Goal: Task Accomplishment & Management: Use online tool/utility

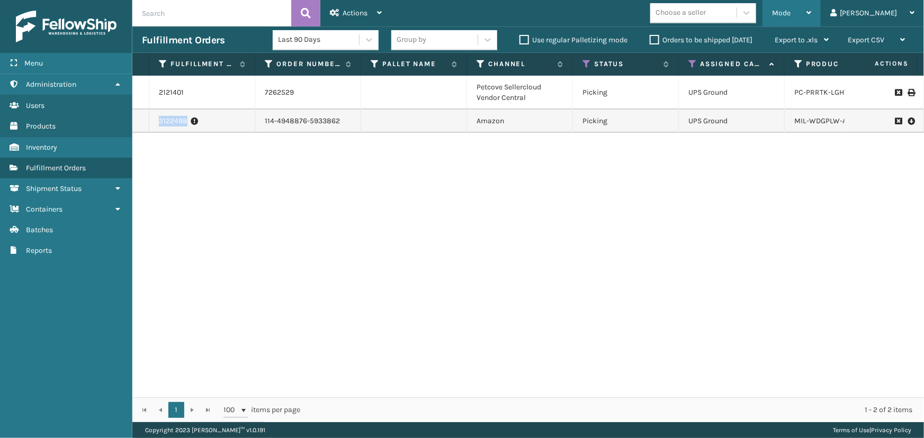
click at [790, 11] on span "Mode" at bounding box center [781, 12] width 19 height 9
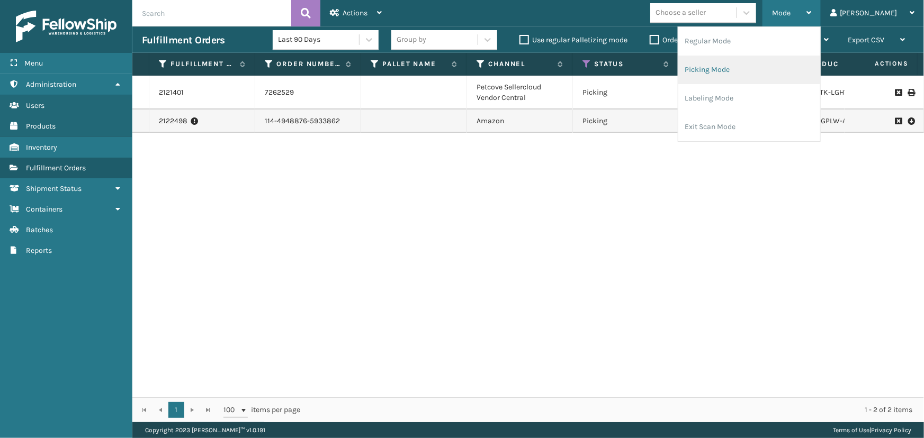
click at [748, 70] on li "Picking Mode" at bounding box center [749, 70] width 142 height 29
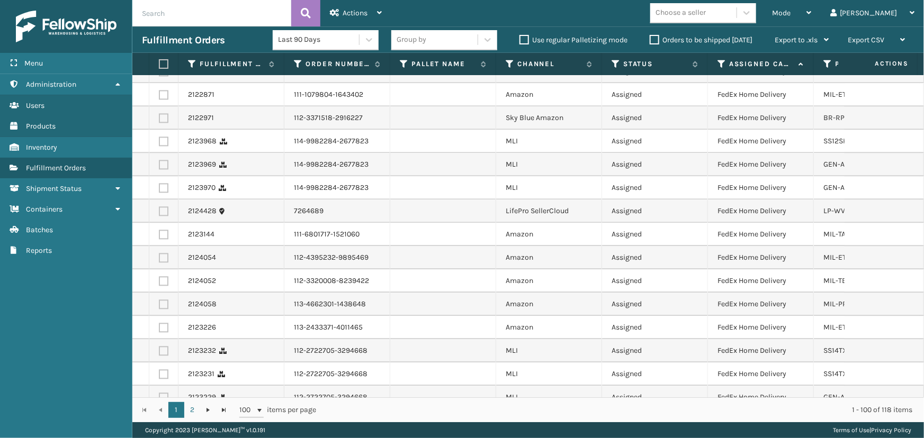
scroll to position [1443, 0]
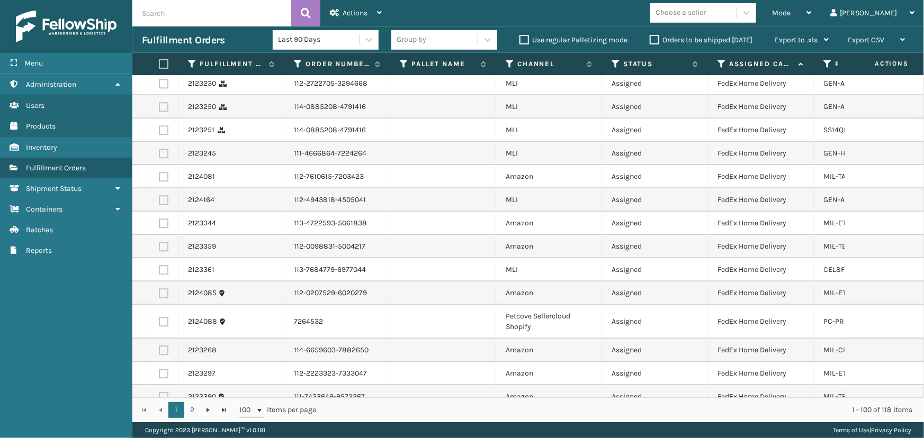
click at [736, 15] on div "Choose a seller" at bounding box center [693, 12] width 86 height 17
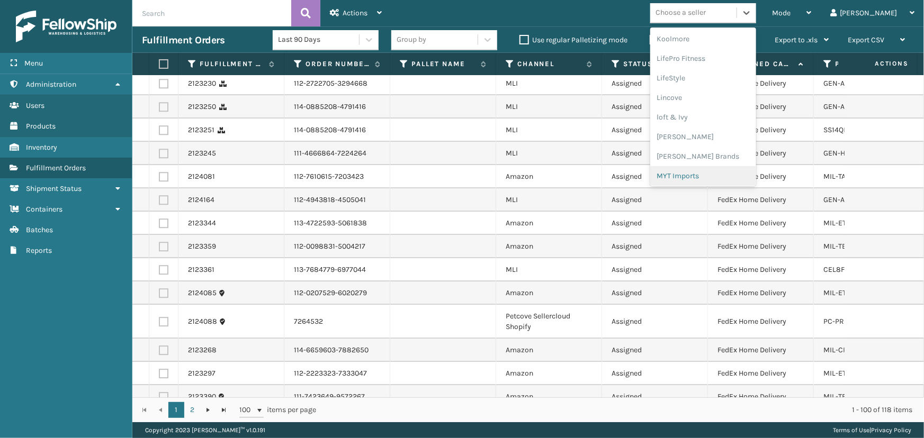
scroll to position [431, 0]
click at [713, 104] on div "[PERSON_NAME] Brands" at bounding box center [703, 98] width 106 height 20
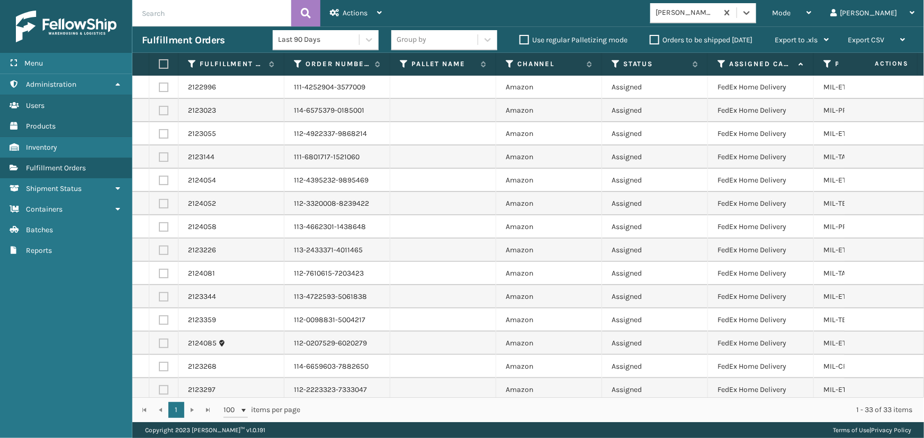
click at [169, 61] on th at bounding box center [163, 64] width 29 height 23
click at [165, 65] on label at bounding box center [162, 64] width 6 height 10
click at [159, 65] on input "checkbox" at bounding box center [159, 64] width 1 height 7
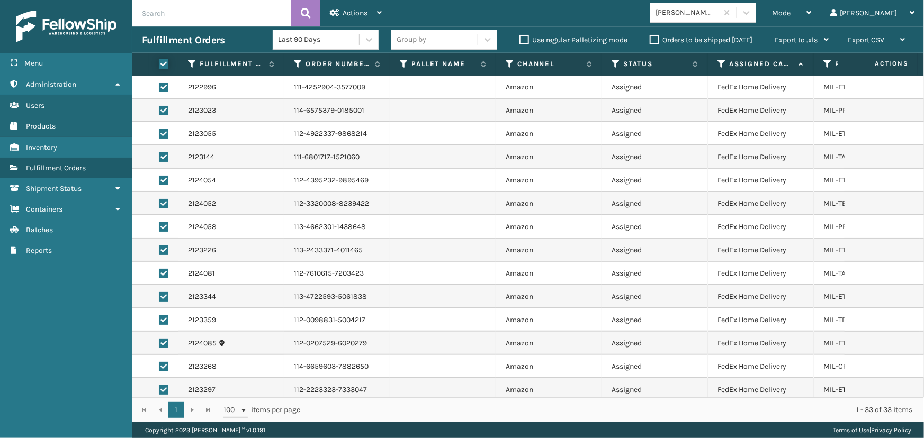
checkbox input "true"
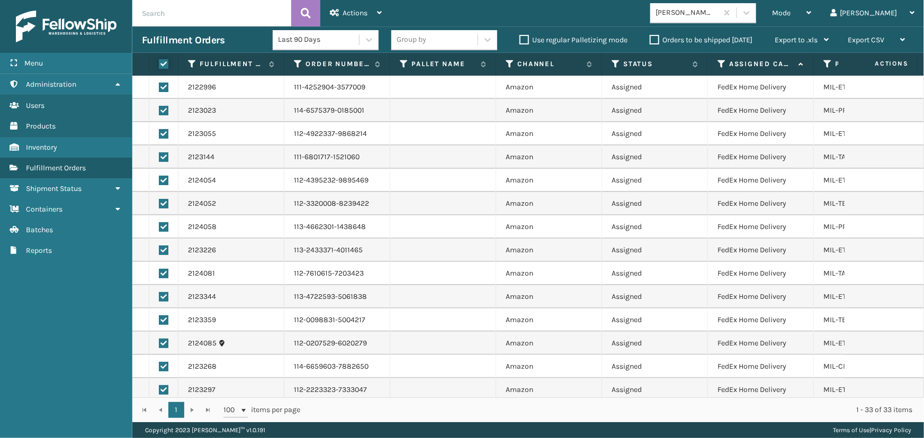
checkbox input "true"
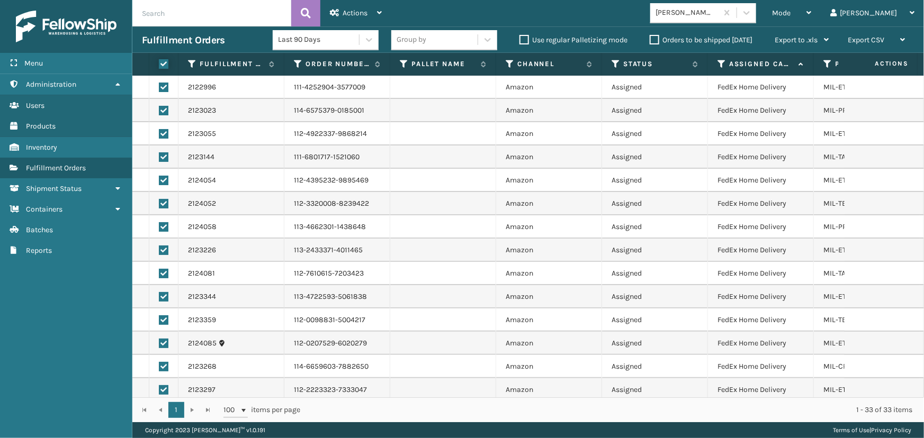
checkbox input "true"
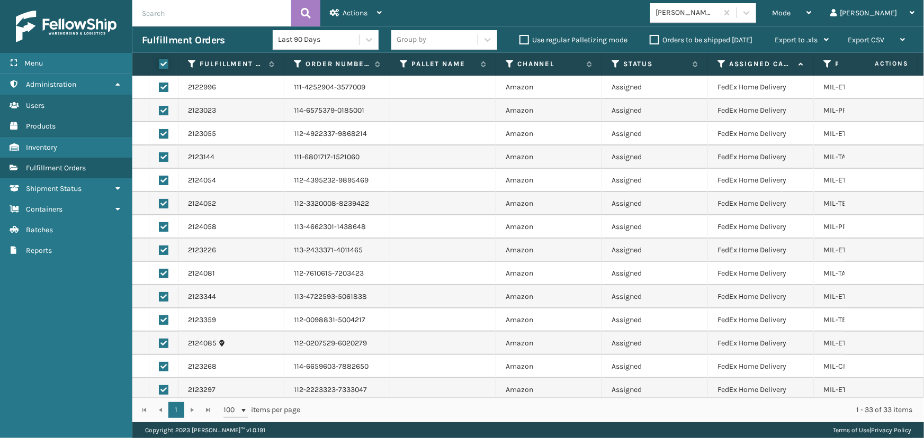
checkbox input "true"
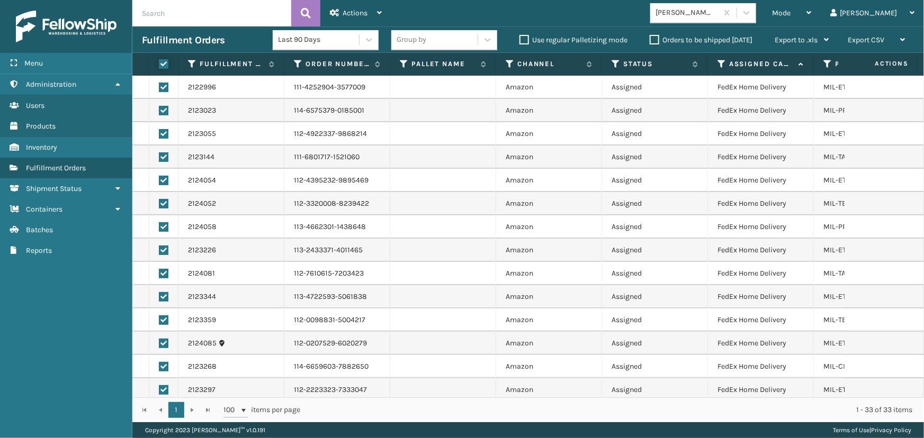
checkbox input "true"
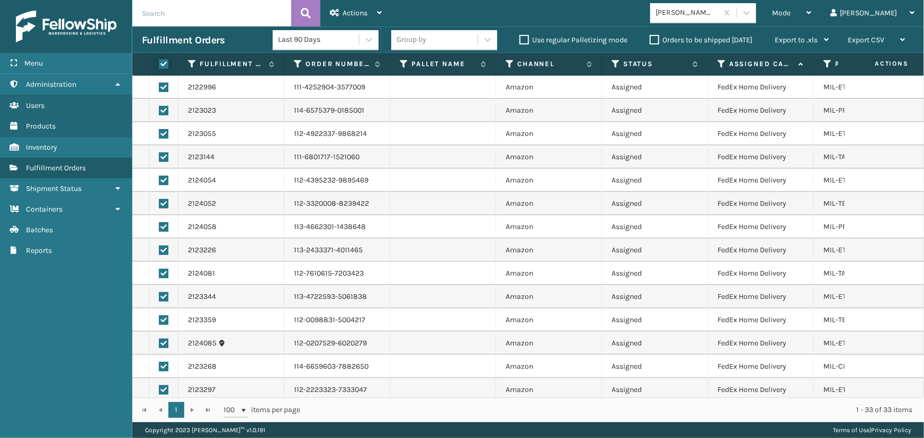
checkbox input "true"
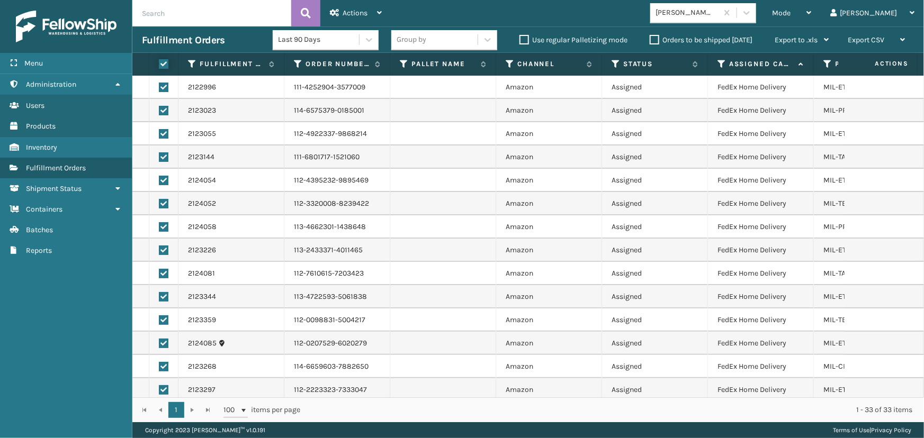
checkbox input "true"
drag, startPoint x: 350, startPoint y: 13, endPoint x: 354, endPoint y: 22, distance: 10.4
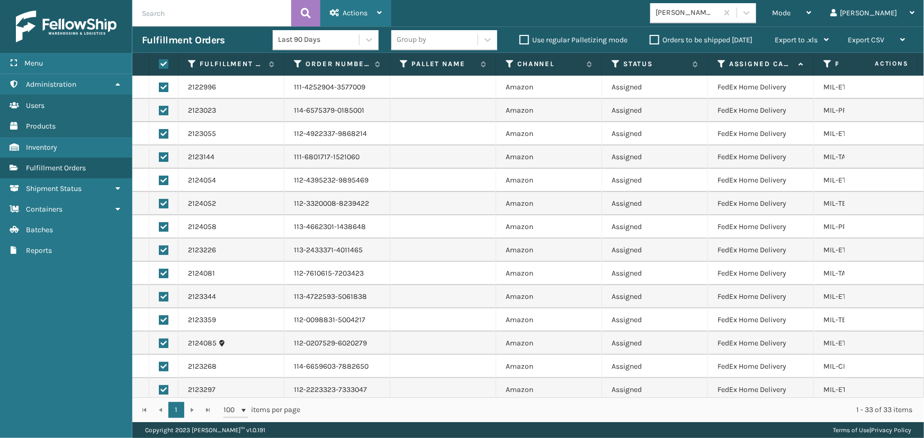
click at [350, 13] on span "Actions" at bounding box center [354, 12] width 25 height 9
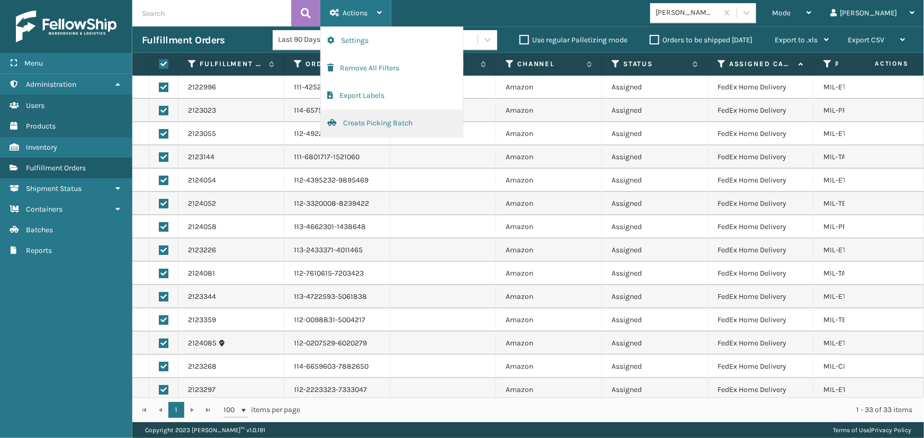
click at [376, 124] on button "Create Picking Batch" at bounding box center [392, 124] width 142 height 28
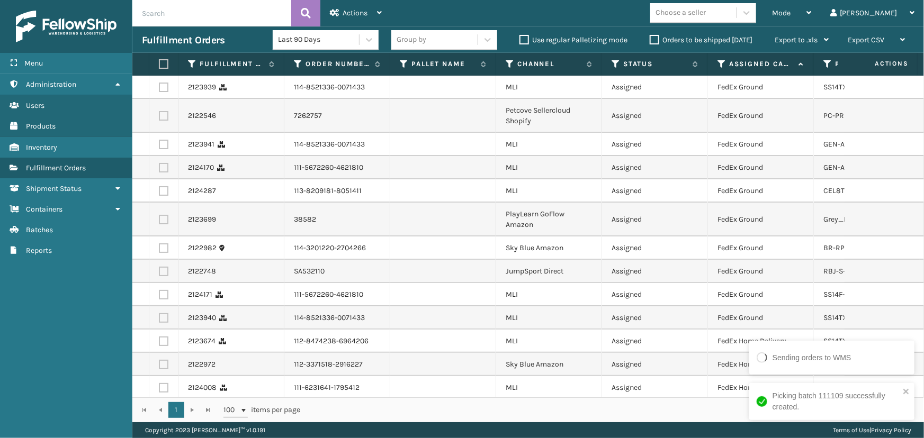
drag, startPoint x: 731, startPoint y: 11, endPoint x: 731, endPoint y: 23, distance: 12.7
click at [705, 11] on div "Choose a seller" at bounding box center [680, 12] width 50 height 11
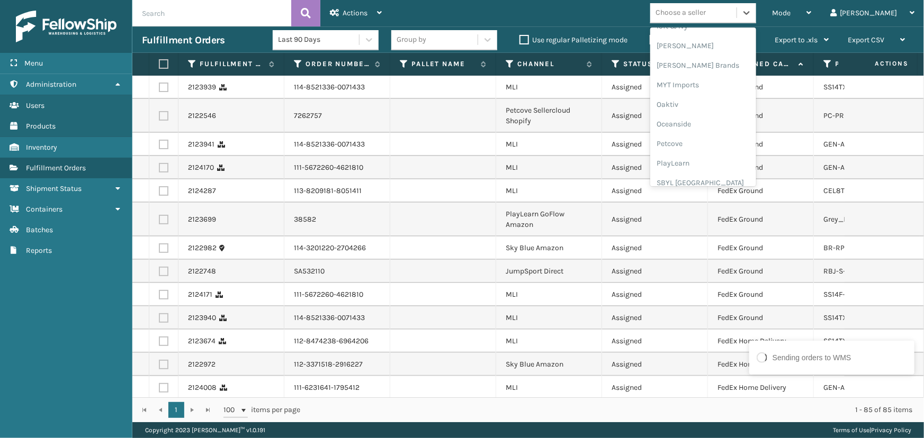
scroll to position [530, 0]
click at [714, 159] on div "SleepGeekz" at bounding box center [703, 156] width 106 height 20
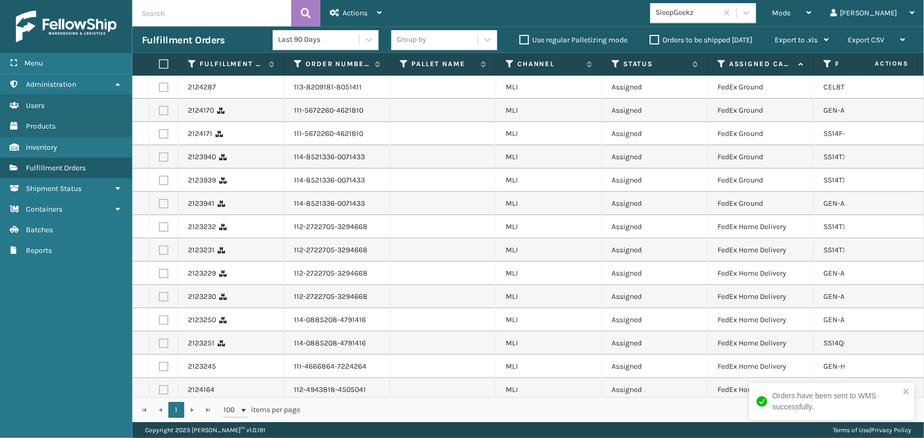
click at [164, 64] on label at bounding box center [162, 64] width 6 height 10
click at [159, 64] on input "checkbox" at bounding box center [159, 64] width 1 height 7
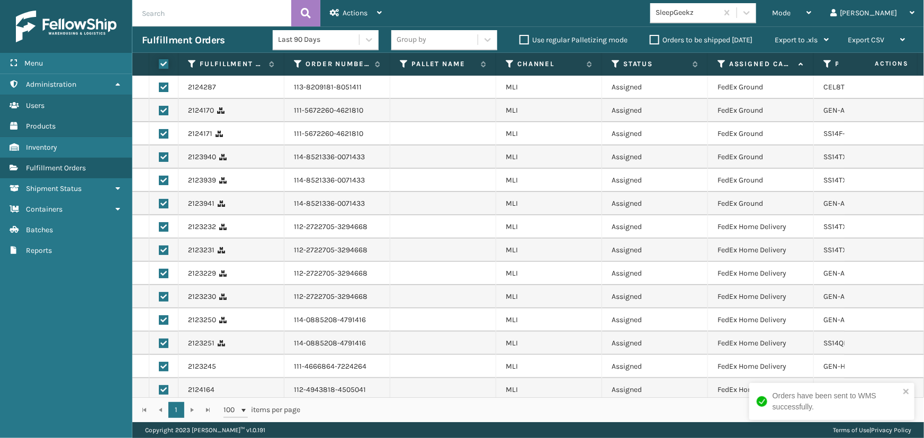
checkbox input "true"
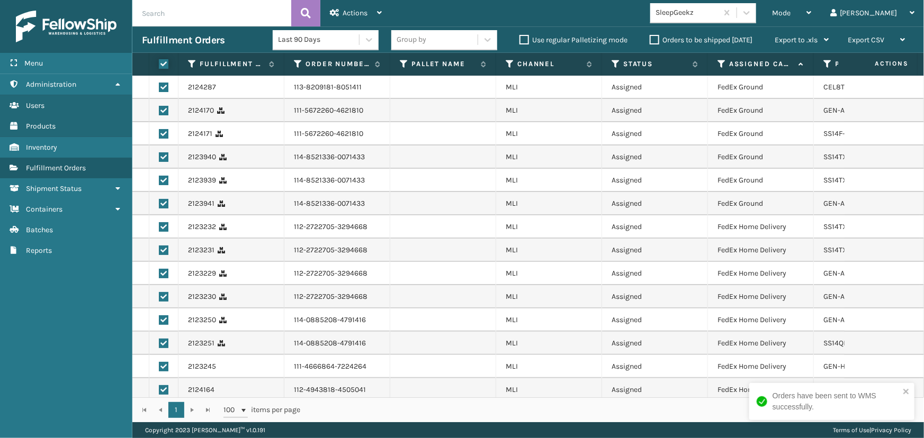
checkbox input "true"
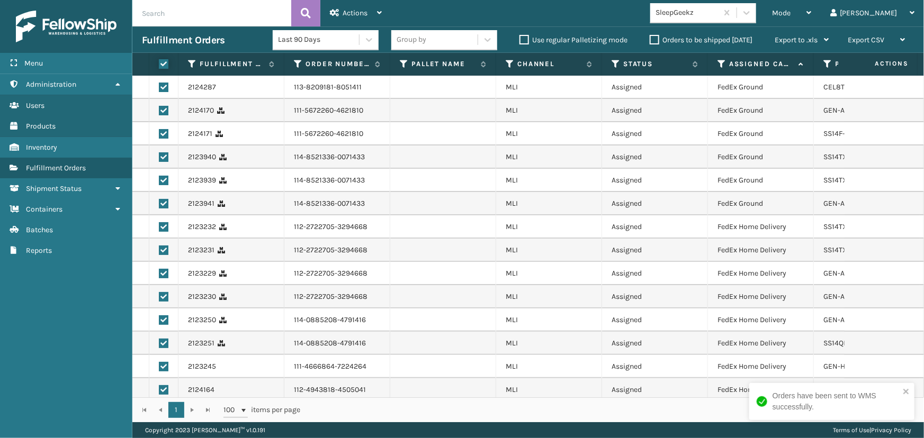
checkbox input "true"
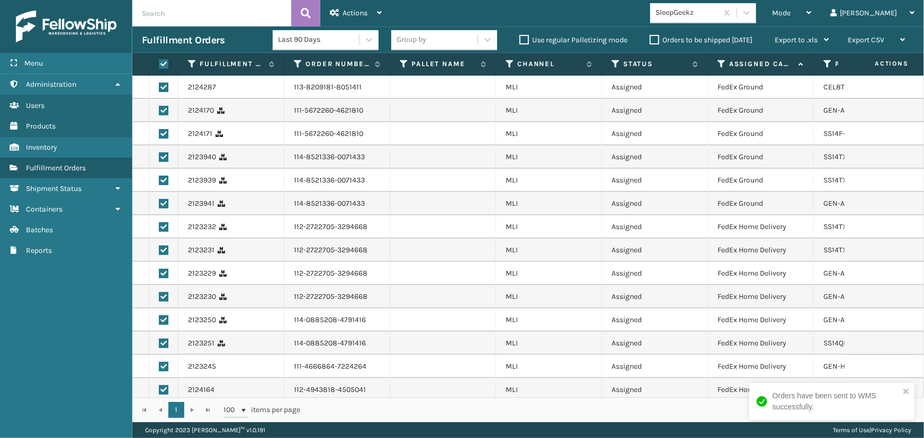
checkbox input "true"
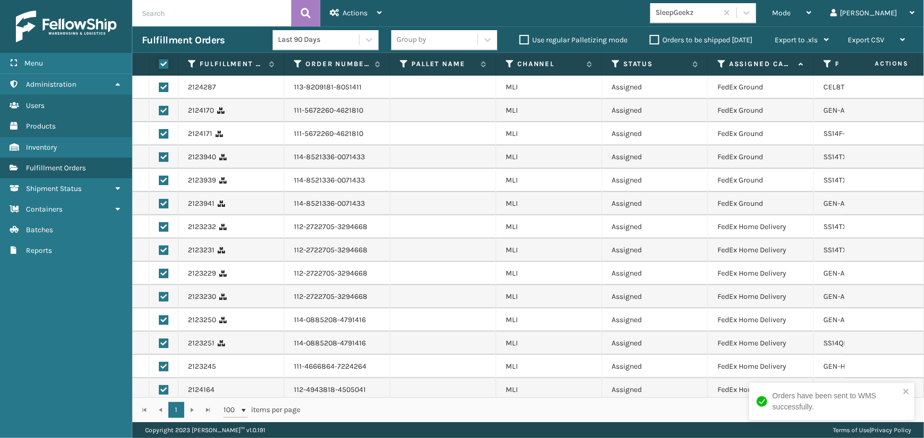
checkbox input "true"
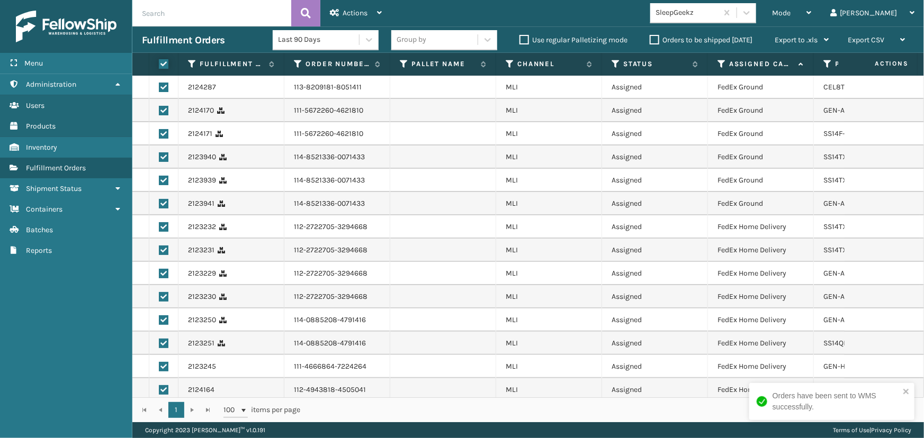
checkbox input "true"
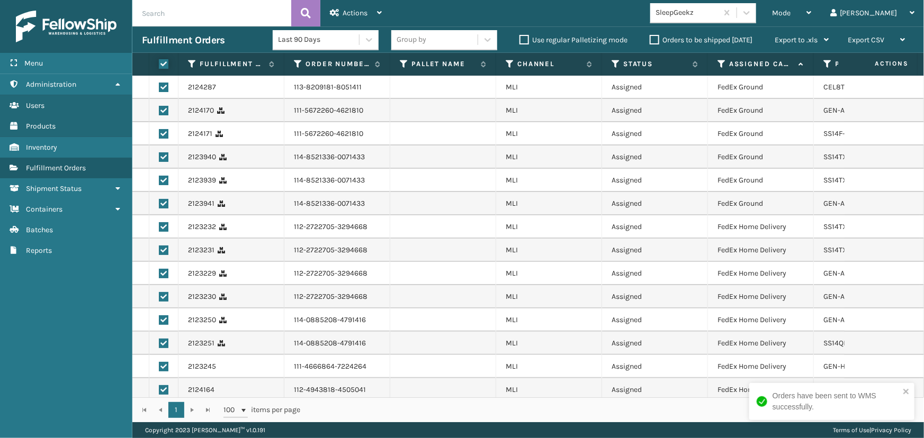
checkbox input "true"
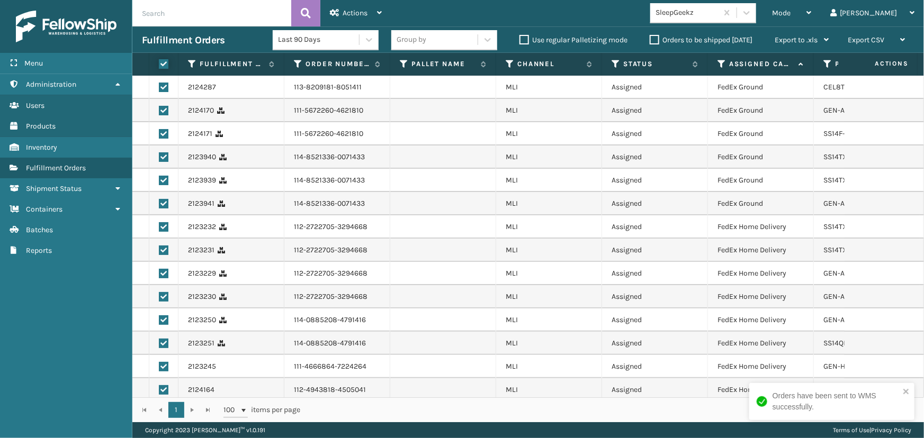
checkbox input "true"
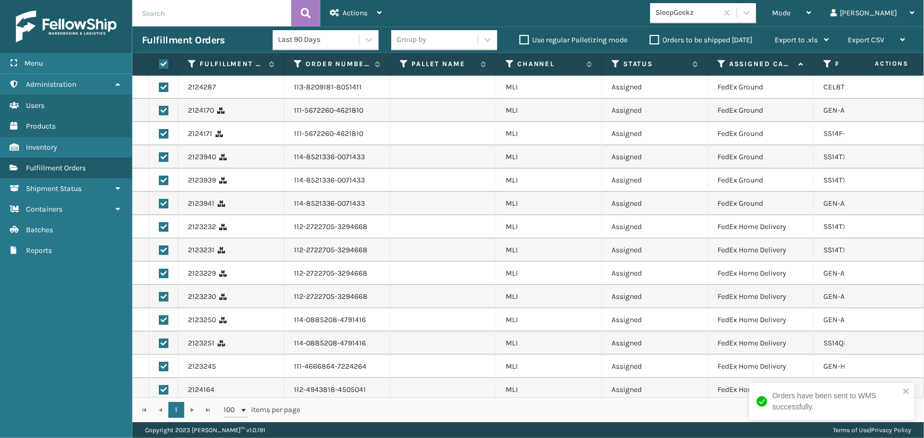
checkbox input "true"
click at [358, 4] on div "Actions" at bounding box center [356, 13] width 52 height 26
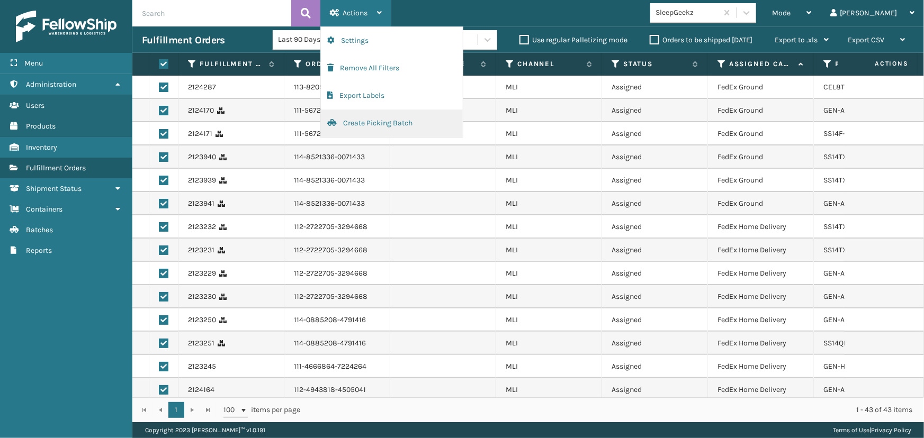
click at [356, 121] on button "Create Picking Batch" at bounding box center [392, 124] width 142 height 28
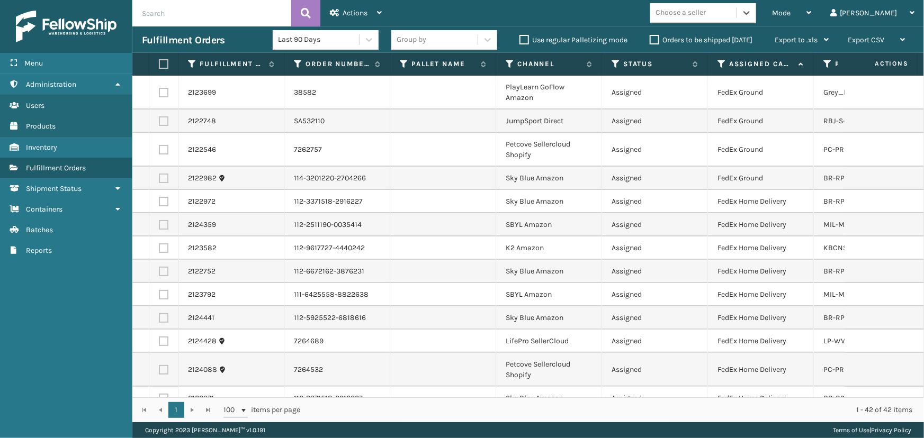
scroll to position [0, 0]
click at [736, 16] on div "Choose a seller" at bounding box center [693, 12] width 86 height 17
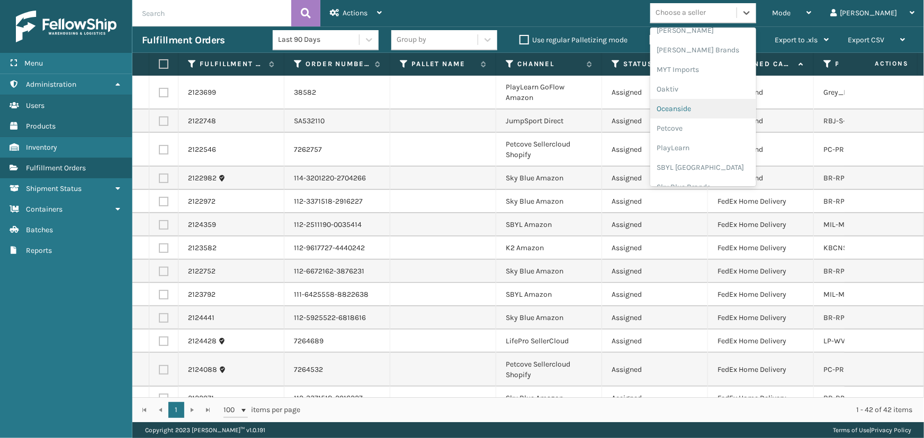
scroll to position [530, 0]
click at [719, 115] on div "SBYL [GEOGRAPHIC_DATA]" at bounding box center [703, 116] width 106 height 20
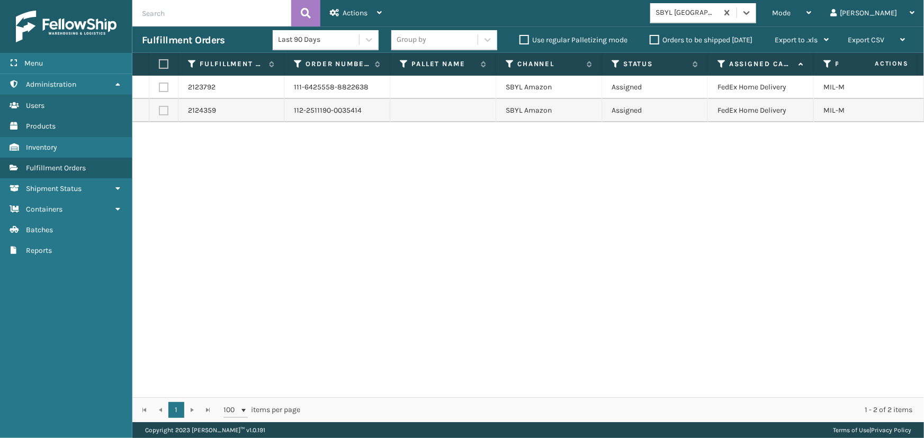
click at [160, 67] on label at bounding box center [162, 64] width 6 height 10
click at [159, 67] on input "checkbox" at bounding box center [159, 64] width 1 height 7
checkbox input "true"
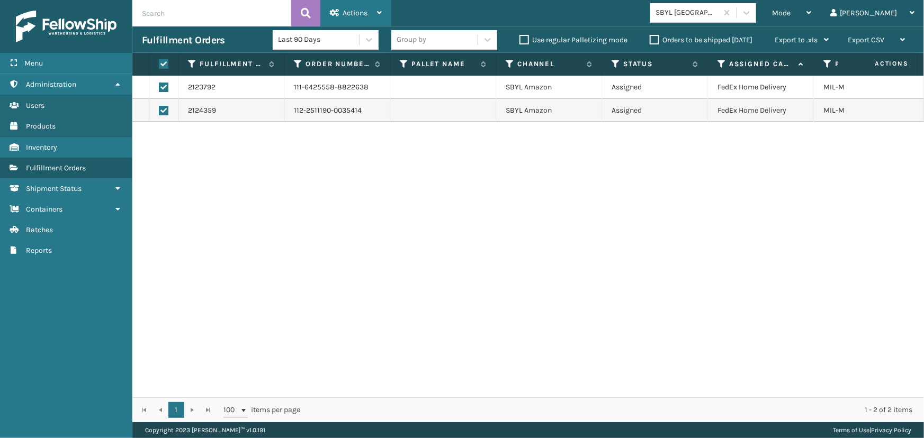
drag, startPoint x: 365, startPoint y: 14, endPoint x: 374, endPoint y: 30, distance: 17.8
click at [365, 15] on span "Actions" at bounding box center [354, 12] width 25 height 9
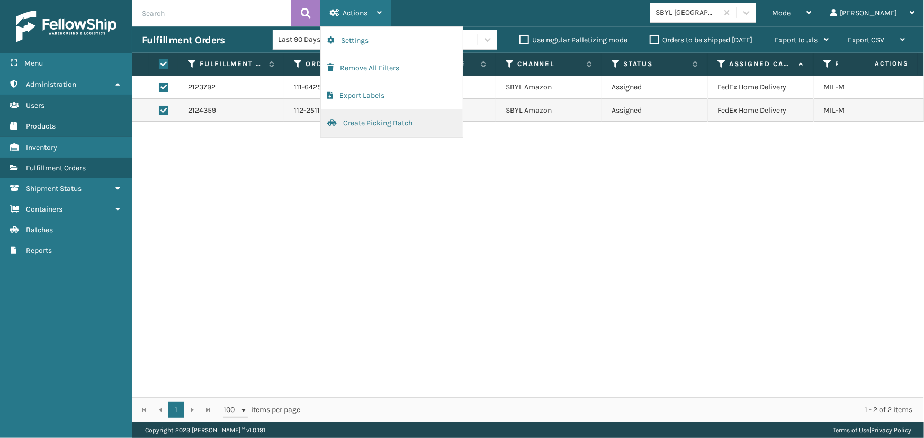
click at [388, 122] on button "Create Picking Batch" at bounding box center [392, 124] width 142 height 28
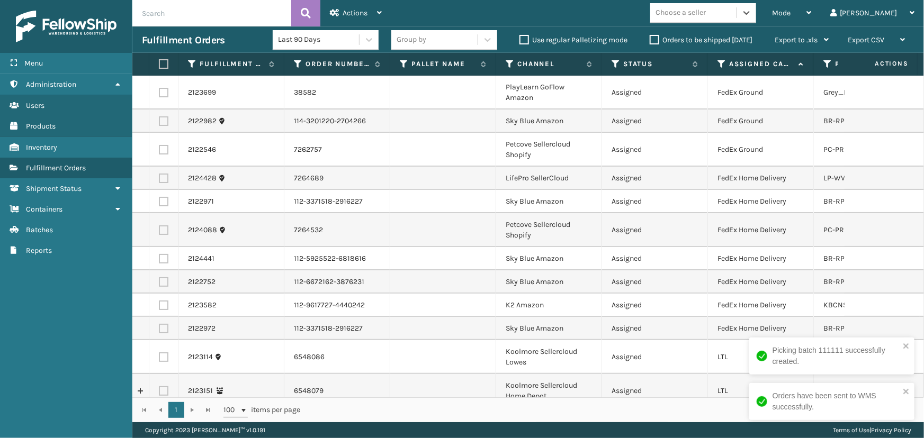
scroll to position [48, 0]
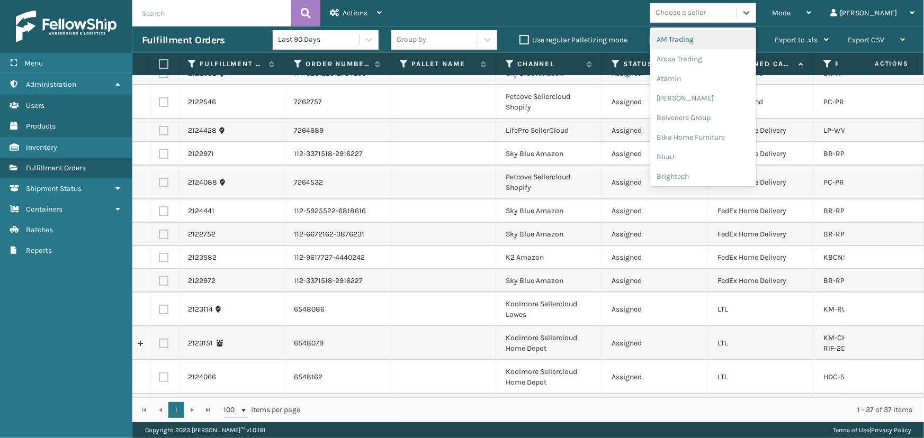
click at [705, 11] on div "Choose a seller" at bounding box center [680, 12] width 50 height 11
click at [716, 138] on div "Sky Blue Brands" at bounding box center [703, 136] width 106 height 20
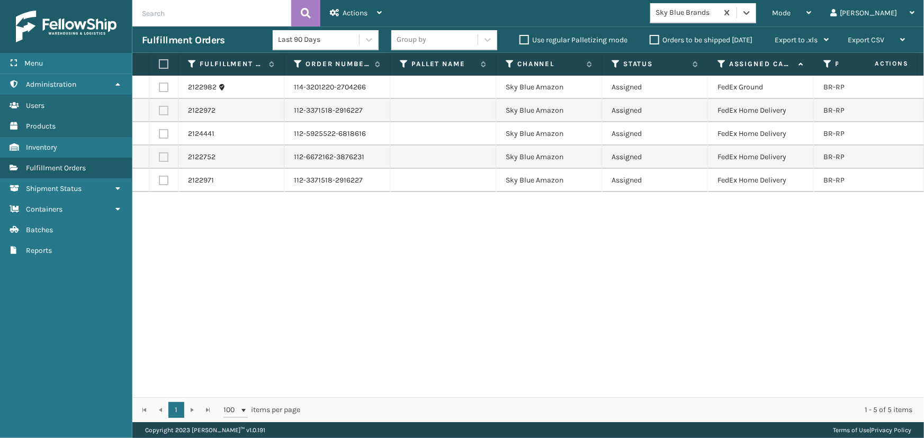
click at [160, 62] on label at bounding box center [162, 64] width 6 height 10
click at [159, 62] on input "checkbox" at bounding box center [159, 64] width 1 height 7
checkbox input "true"
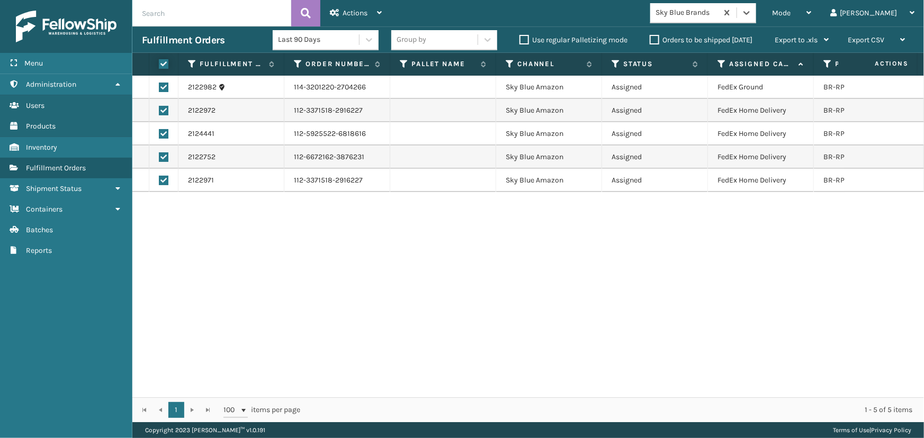
checkbox input "true"
drag, startPoint x: 361, startPoint y: 5, endPoint x: 365, endPoint y: 26, distance: 21.5
click at [361, 6] on div "Actions" at bounding box center [356, 13] width 52 height 26
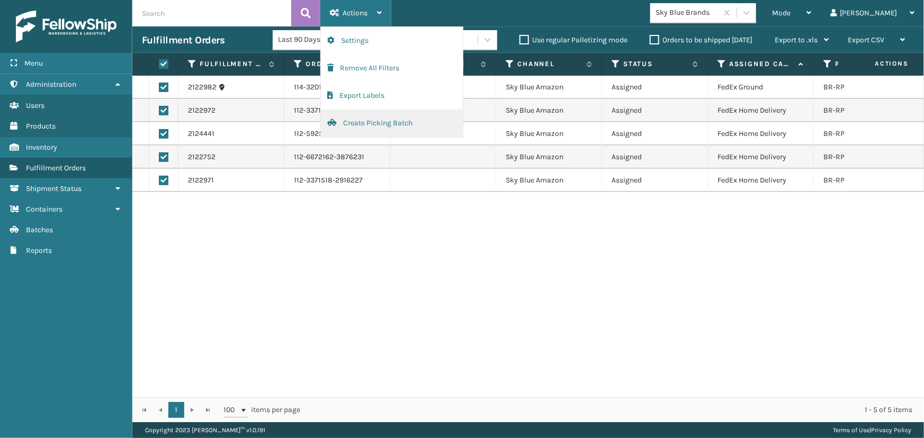
click at [379, 133] on button "Create Picking Batch" at bounding box center [392, 124] width 142 height 28
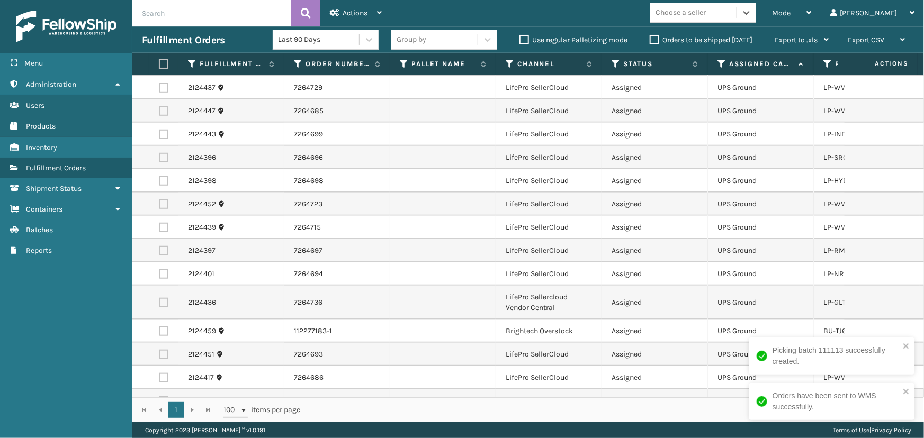
scroll to position [589, 0]
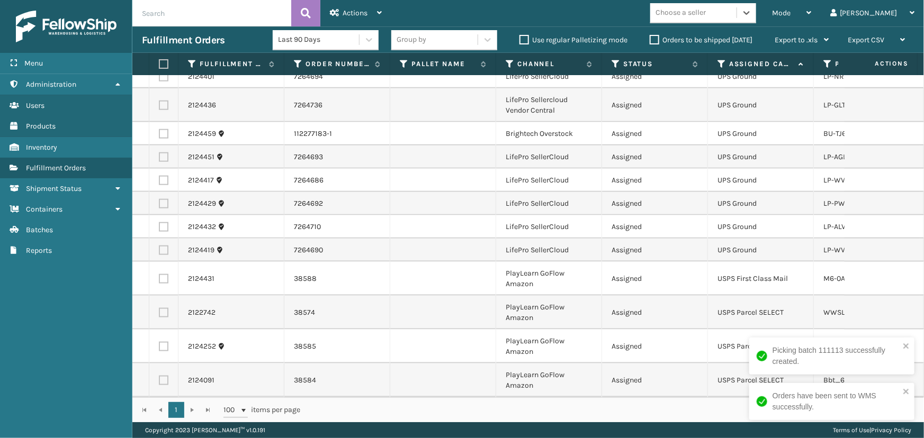
click at [705, 13] on div "Choose a seller" at bounding box center [680, 12] width 50 height 11
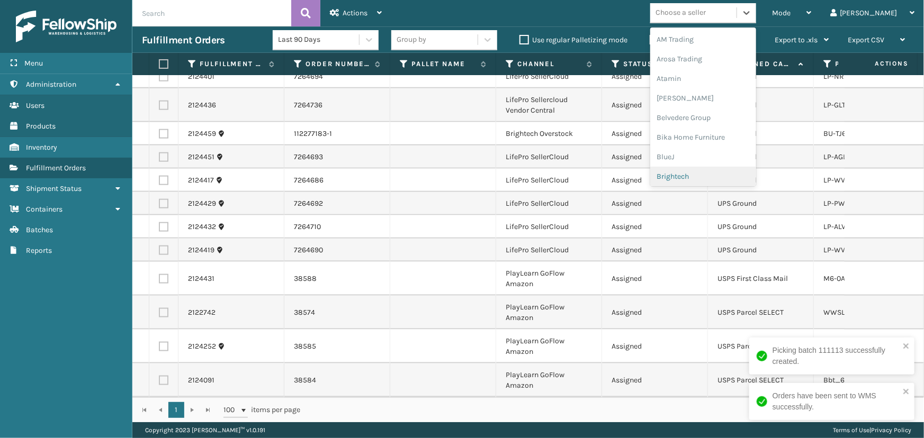
scroll to position [334, 0]
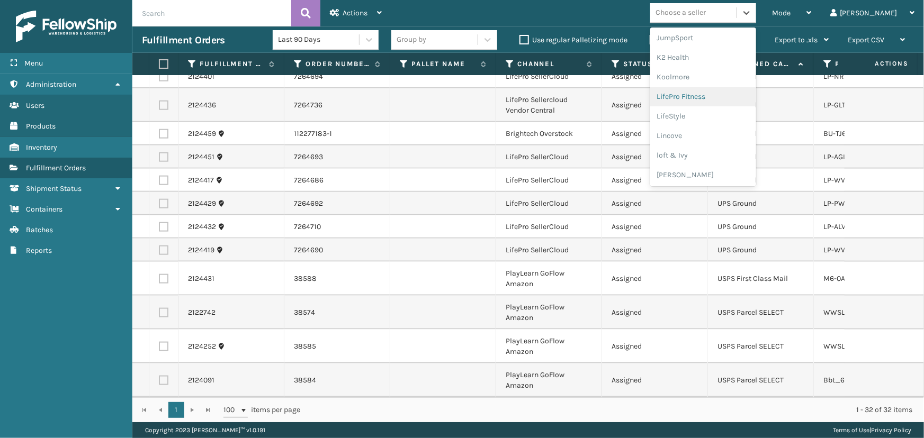
click at [707, 96] on div "LifePro Fitness" at bounding box center [703, 97] width 106 height 20
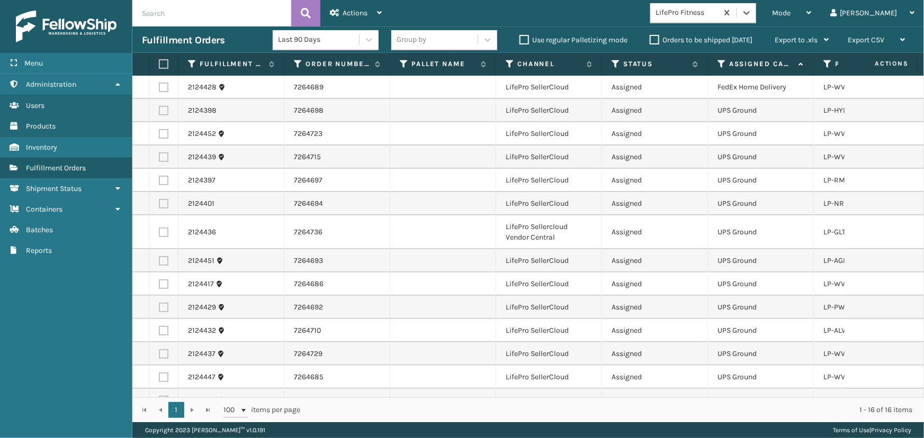
click at [161, 61] on label at bounding box center [162, 64] width 6 height 10
click at [159, 61] on input "checkbox" at bounding box center [159, 64] width 1 height 7
checkbox input "true"
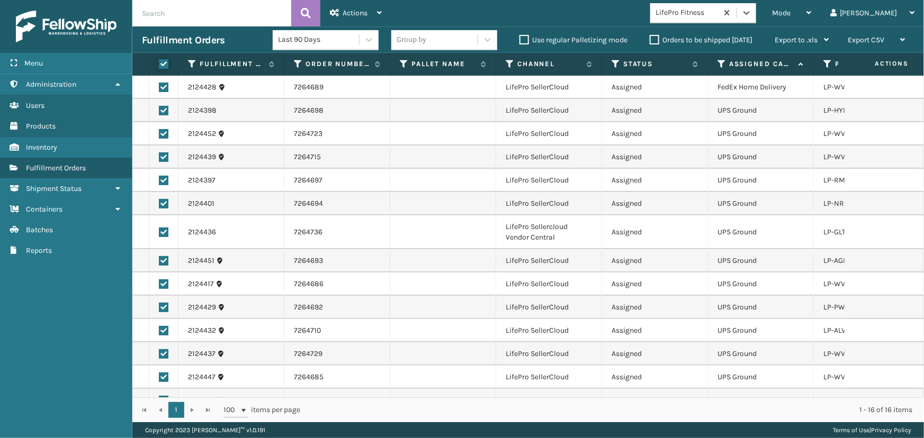
checkbox input "true"
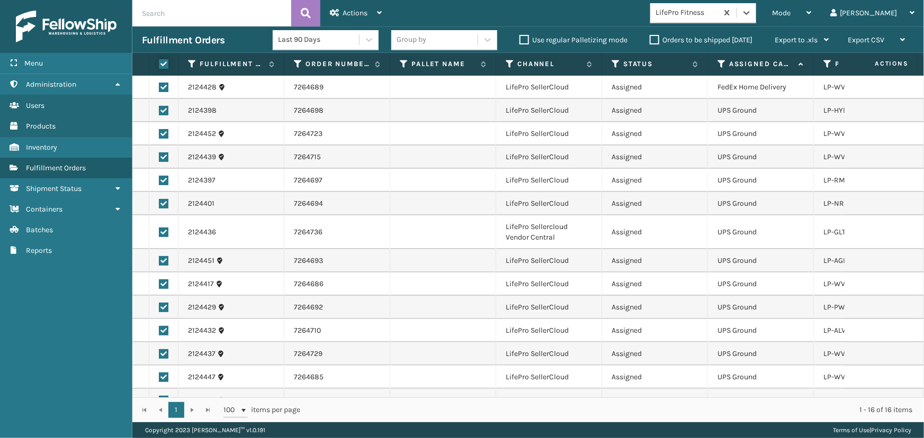
checkbox input "true"
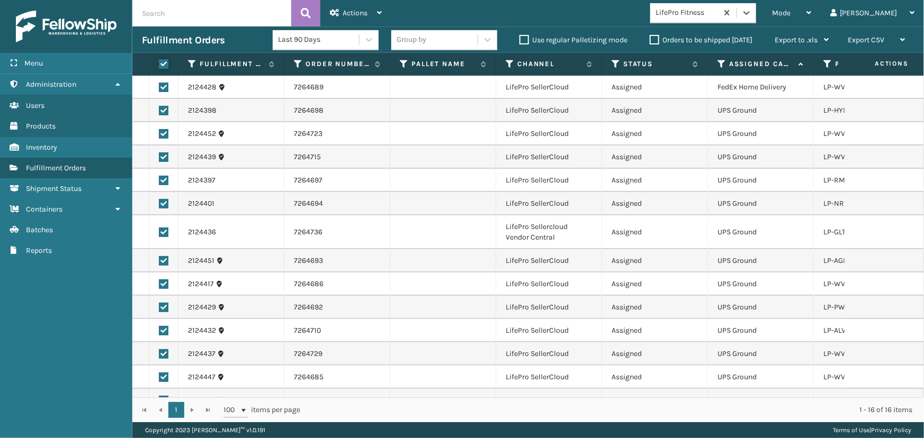
checkbox input "true"
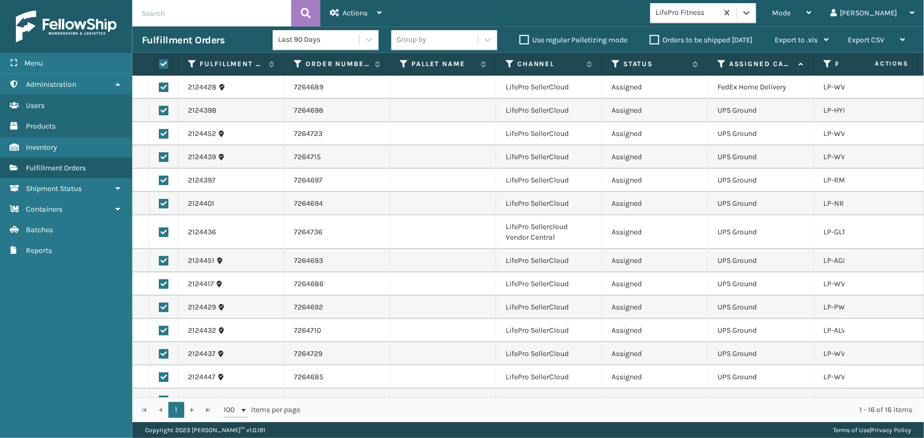
checkbox input "true"
click at [354, 12] on span "Actions" at bounding box center [354, 12] width 25 height 9
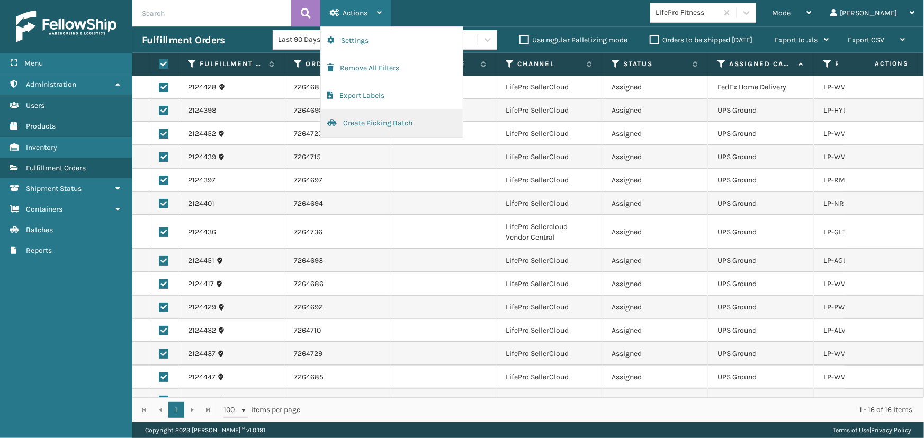
click at [365, 128] on button "Create Picking Batch" at bounding box center [392, 124] width 142 height 28
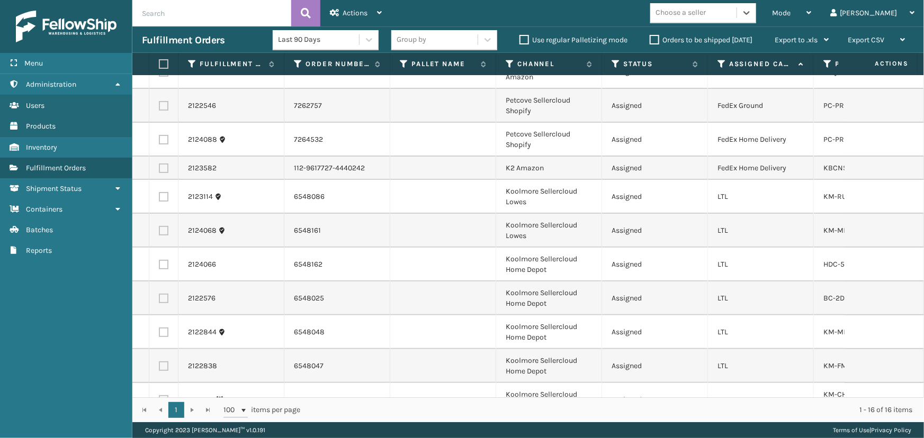
scroll to position [0, 0]
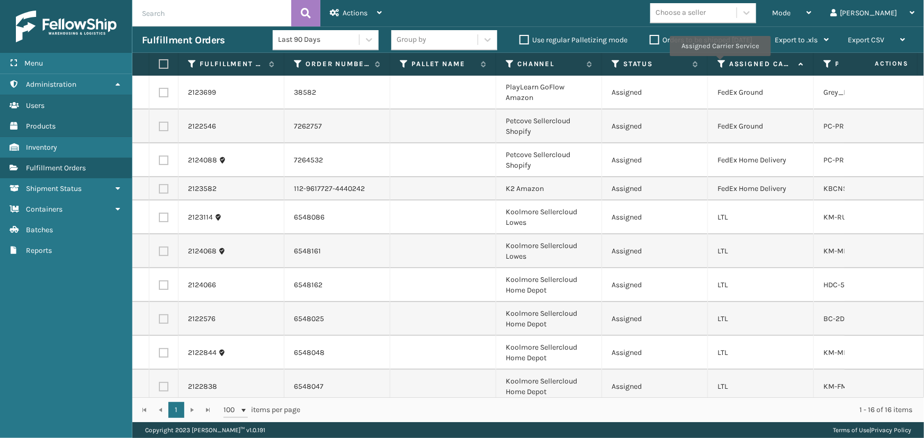
click at [719, 64] on icon at bounding box center [721, 64] width 8 height 10
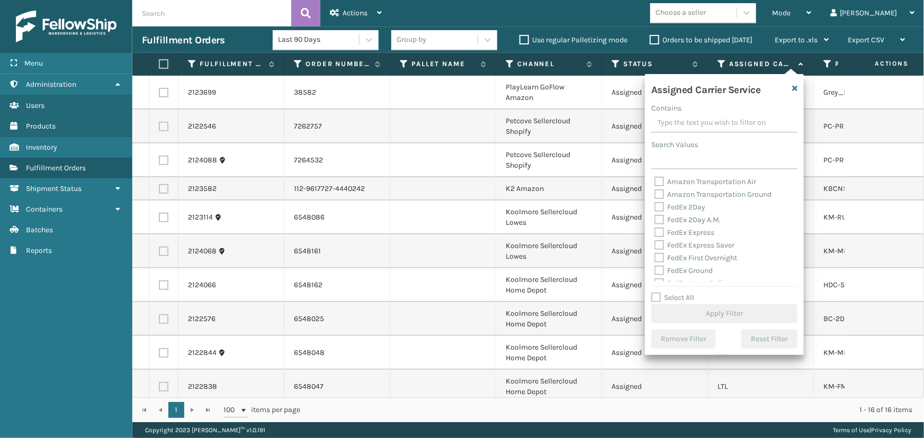
click at [673, 300] on label "Select All" at bounding box center [672, 297] width 43 height 9
click at [673, 293] on input "Select All" at bounding box center [730, 292] width 159 height 1
checkbox input "true"
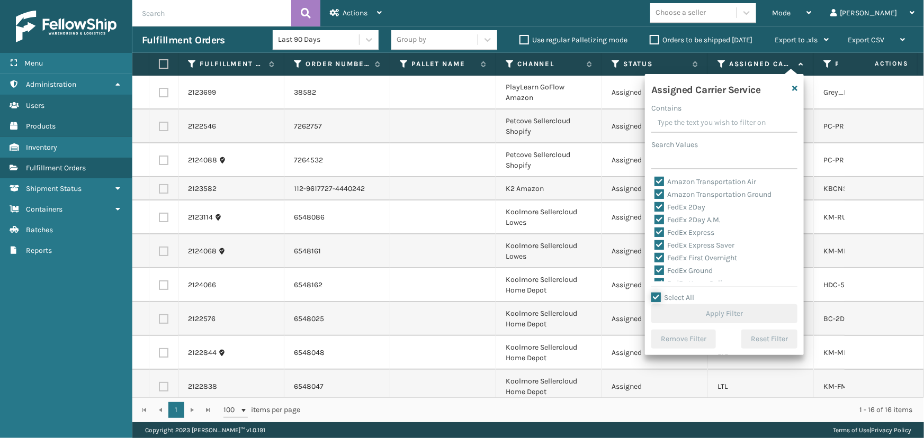
checkbox input "true"
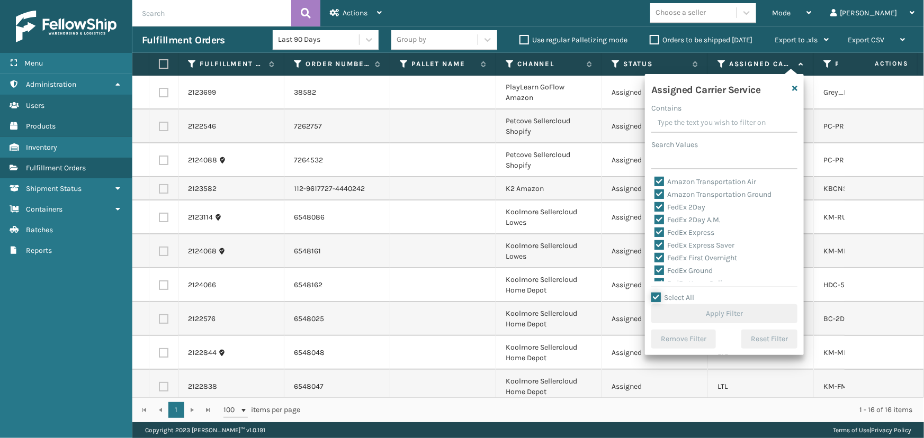
checkbox input "true"
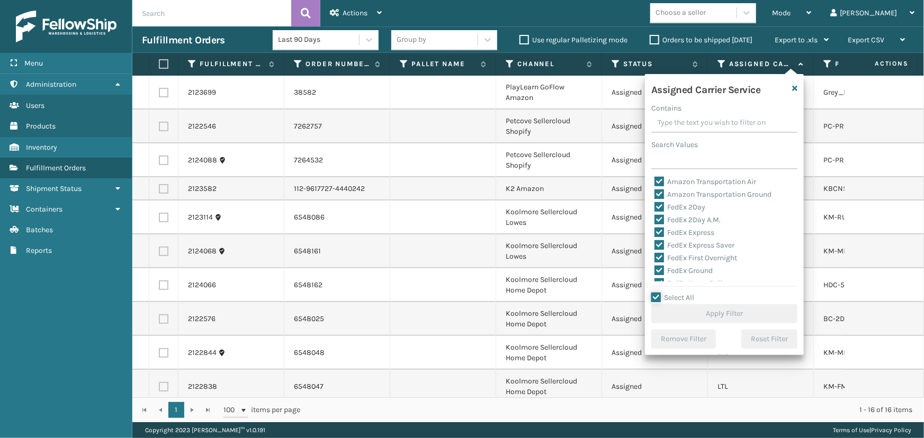
checkbox input "true"
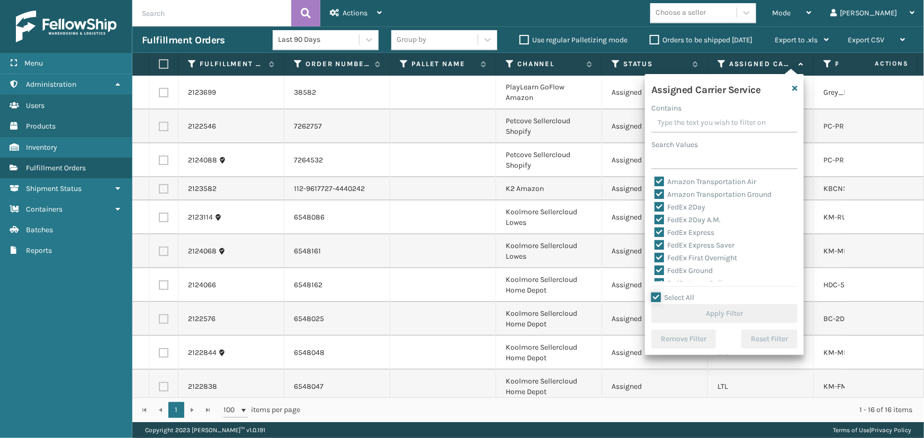
checkbox input "true"
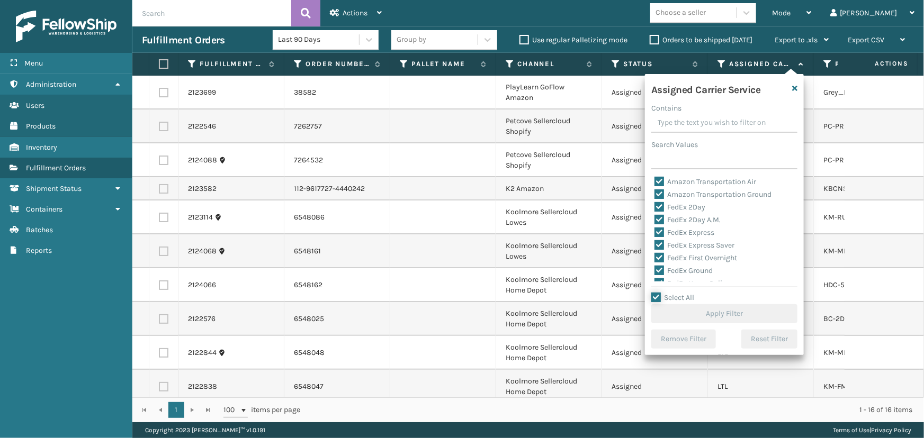
checkbox input "true"
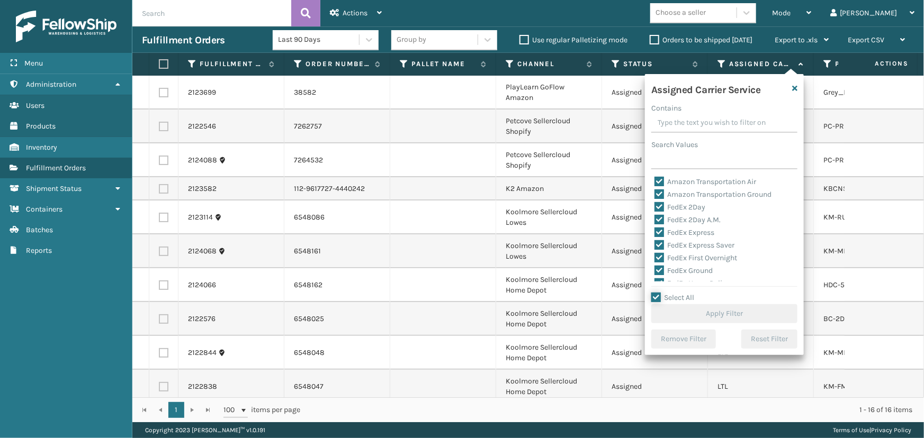
checkbox input "true"
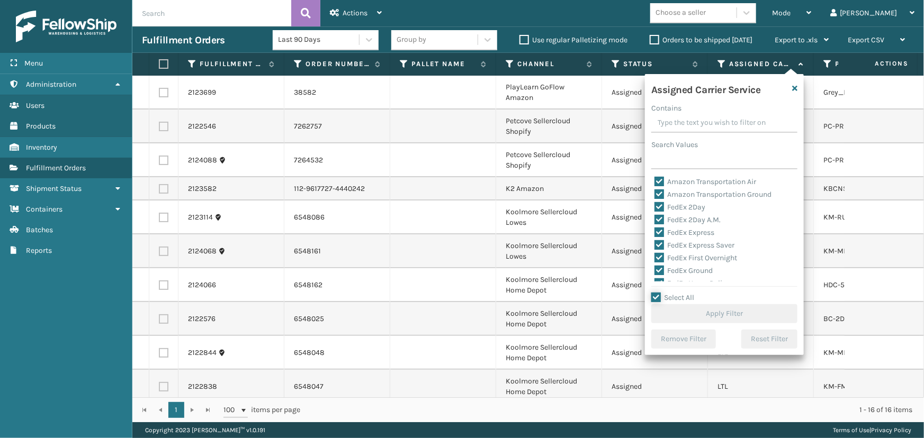
checkbox input "true"
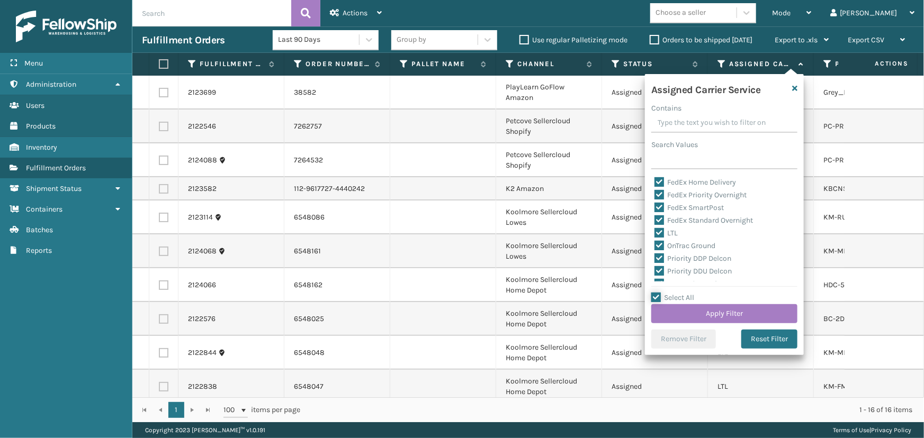
scroll to position [144, 0]
click at [667, 192] on label "LTL" at bounding box center [665, 190] width 23 height 9
click at [655, 191] on input "LTL" at bounding box center [654, 187] width 1 height 7
checkbox input "false"
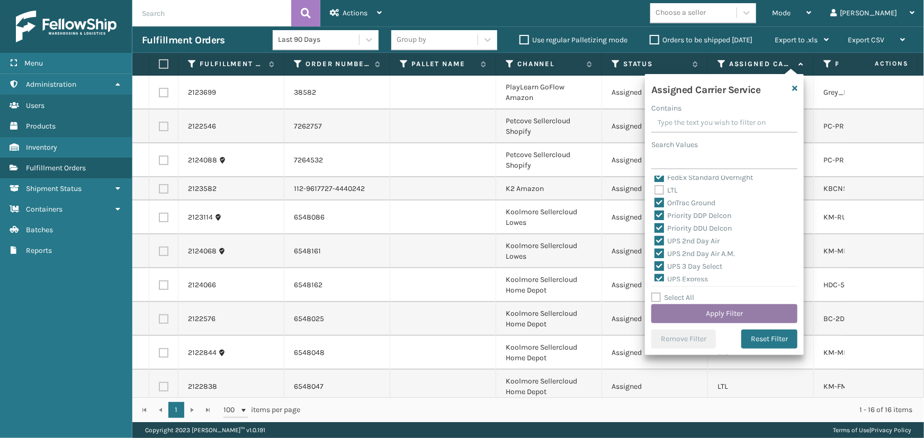
click at [687, 314] on button "Apply Filter" at bounding box center [724, 313] width 146 height 19
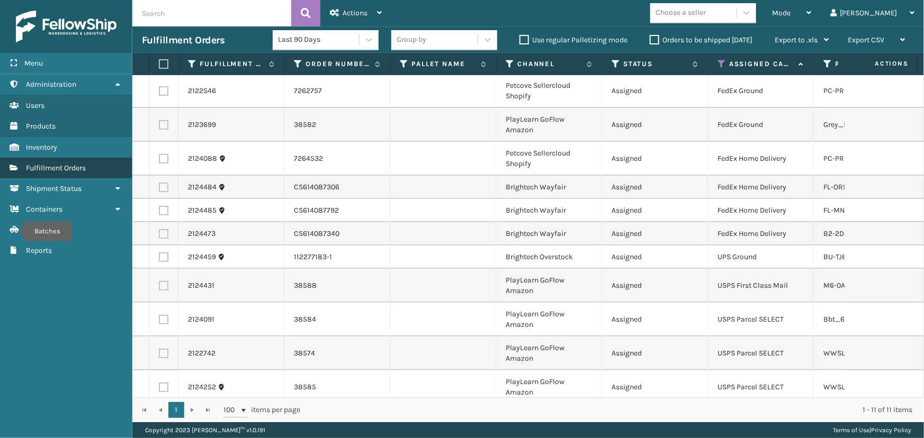
scroll to position [0, 0]
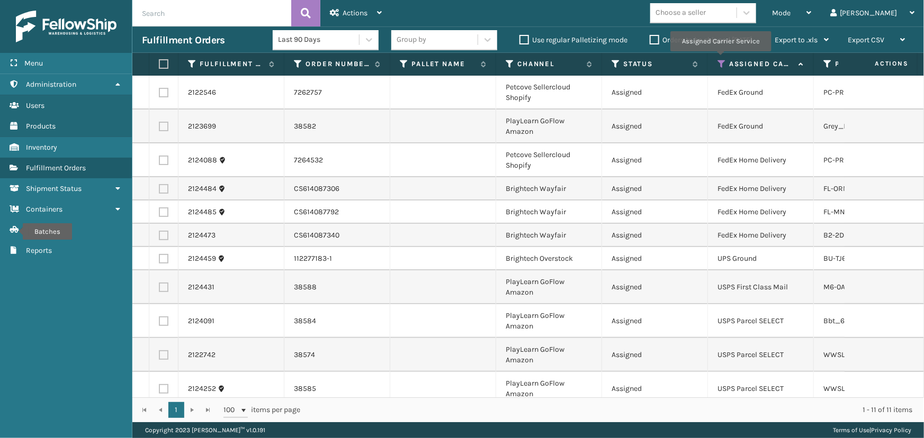
click at [720, 59] on icon at bounding box center [721, 64] width 8 height 10
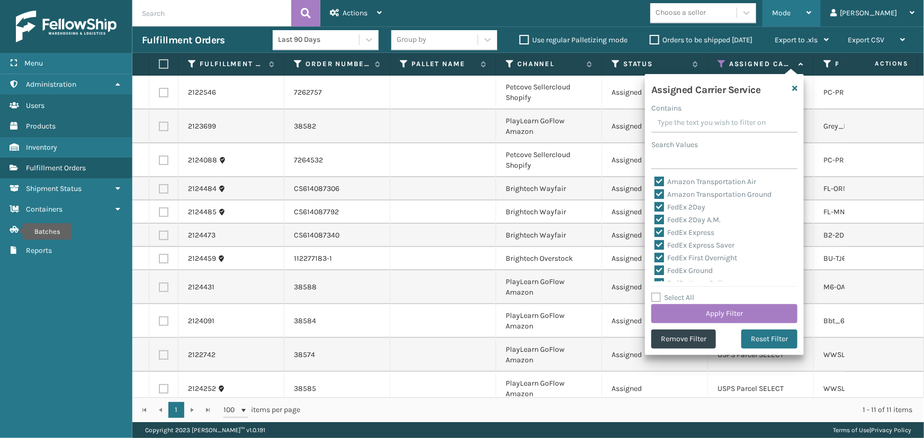
drag, startPoint x: 816, startPoint y: 5, endPoint x: 816, endPoint y: 14, distance: 9.0
click at [811, 13] on div "Mode" at bounding box center [791, 13] width 39 height 26
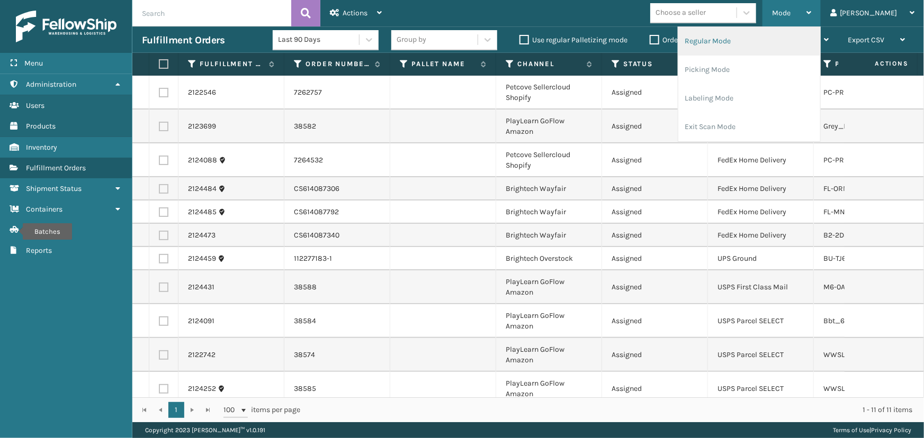
click at [733, 43] on li "Regular Mode" at bounding box center [749, 41] width 142 height 29
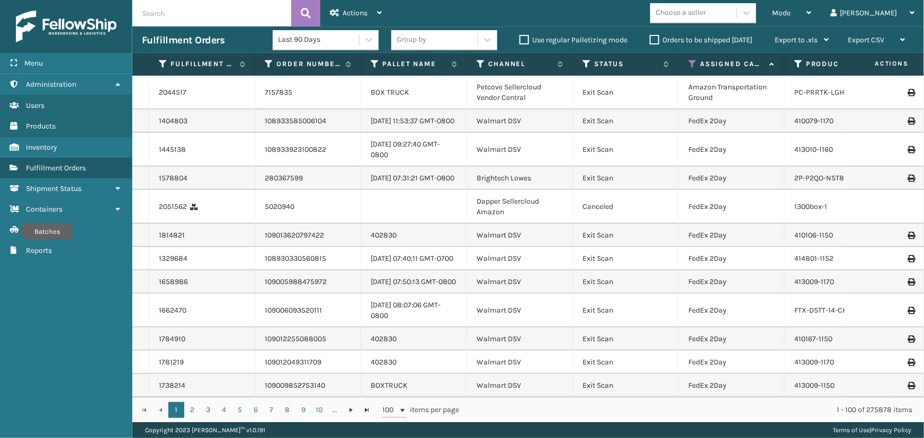
click at [691, 67] on icon at bounding box center [692, 64] width 8 height 10
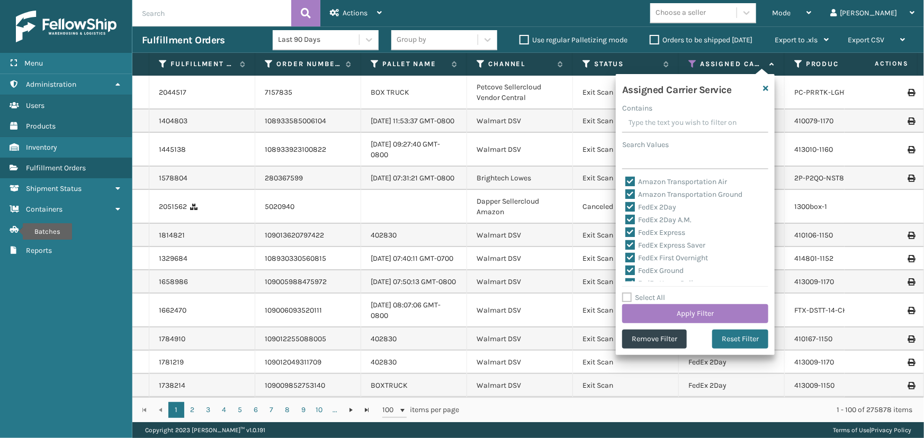
click at [653, 296] on label "Select All" at bounding box center [643, 297] width 43 height 9
click at [653, 293] on input "Select All" at bounding box center [701, 292] width 159 height 1
checkbox input "true"
click at [652, 294] on label "Select All" at bounding box center [643, 297] width 43 height 9
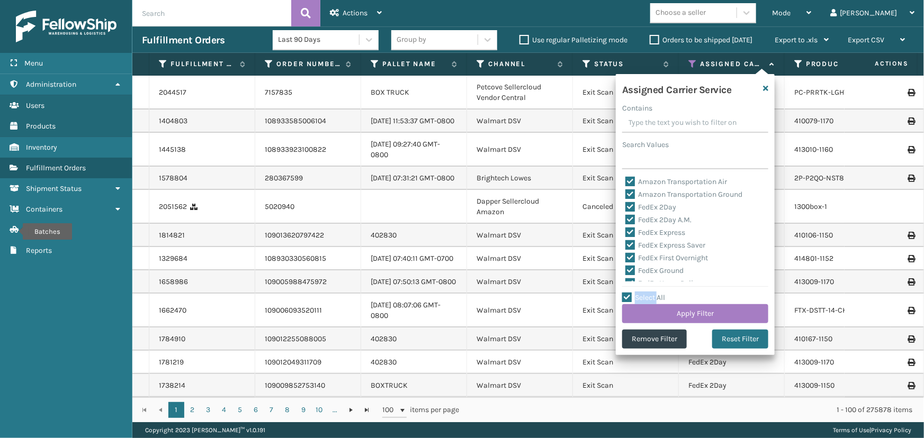
click at [652, 293] on input "Select All" at bounding box center [701, 292] width 159 height 1
checkbox input "false"
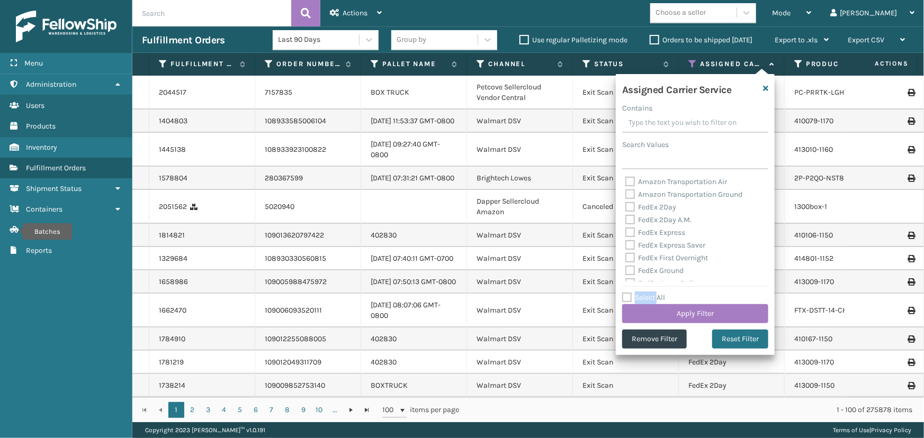
checkbox input "false"
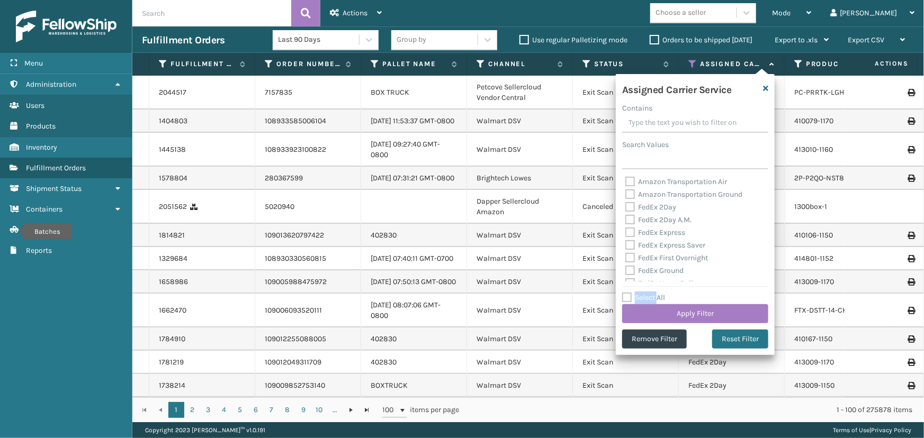
checkbox input "false"
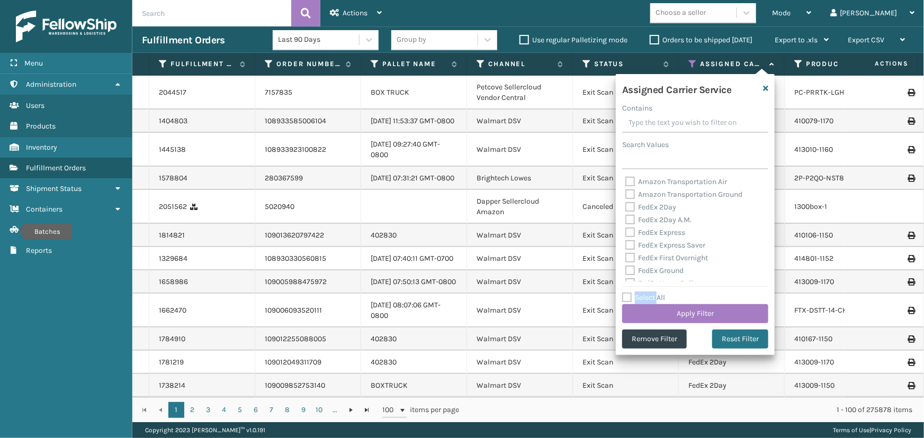
checkbox input "false"
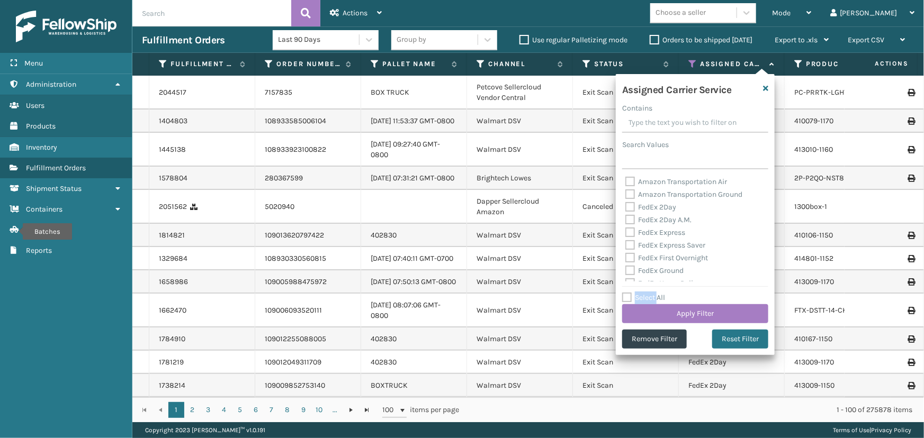
checkbox input "false"
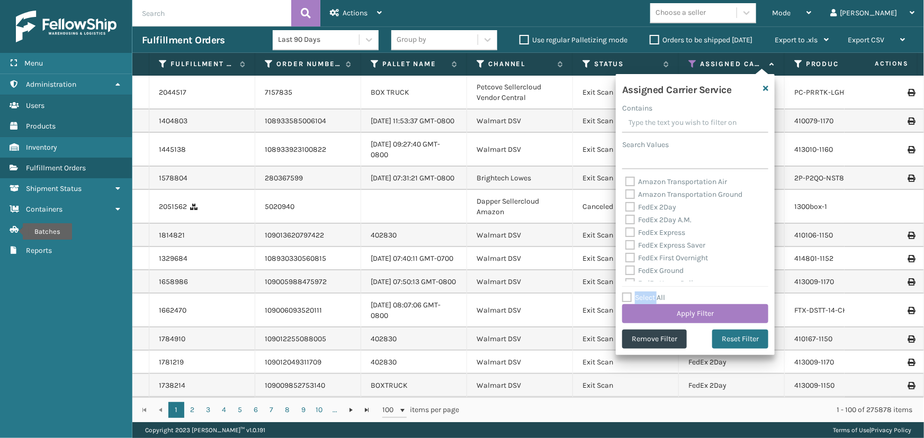
checkbox input "false"
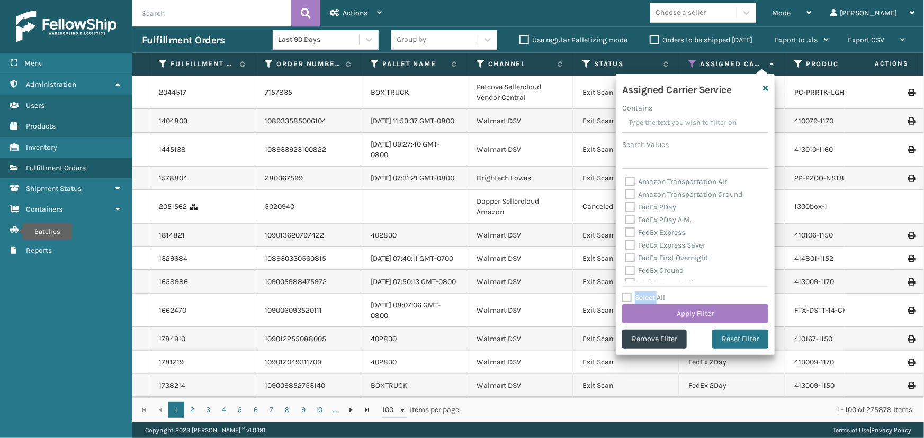
checkbox input "false"
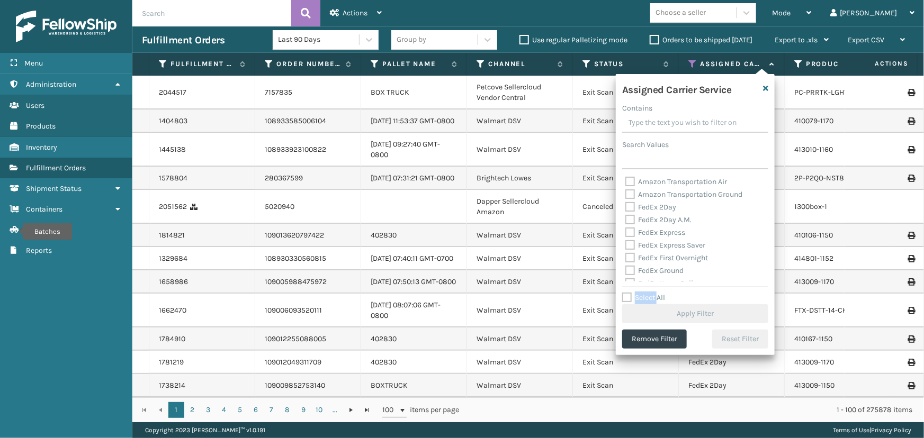
scroll to position [144, 0]
click at [656, 227] on label "UPS 2nd Day Air" at bounding box center [657, 228] width 65 height 9
click at [626, 227] on input "UPS 2nd Day Air" at bounding box center [625, 225] width 1 height 7
checkbox input "true"
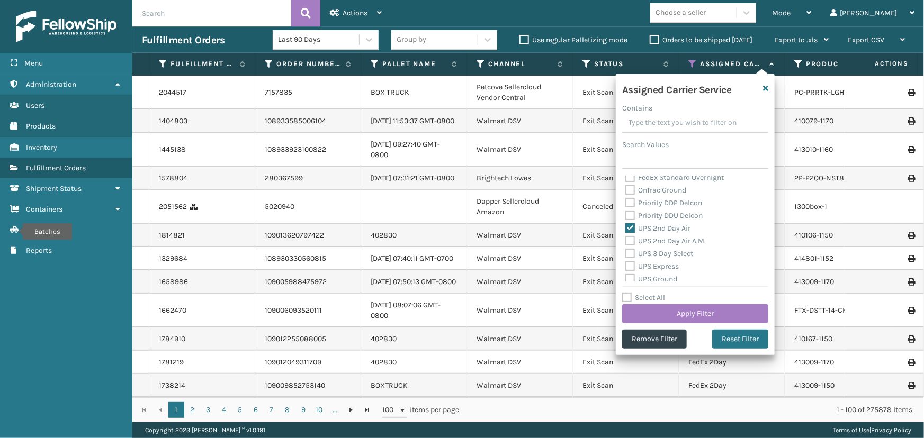
click at [658, 241] on label "UPS 2nd Day Air A.M." at bounding box center [665, 241] width 80 height 9
click at [626, 241] on input "UPS 2nd Day Air A.M." at bounding box center [625, 238] width 1 height 7
checkbox input "true"
click at [659, 256] on label "UPS 3 Day Select" at bounding box center [659, 253] width 68 height 9
click at [626, 255] on input "UPS 3 Day Select" at bounding box center [625, 251] width 1 height 7
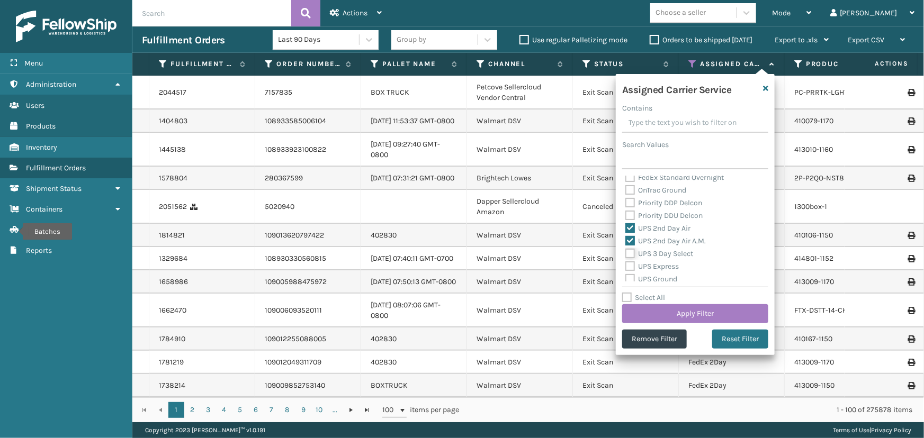
checkbox input "true"
click at [663, 268] on label "UPS Express" at bounding box center [651, 266] width 53 height 9
click at [656, 217] on label "UPS Express" at bounding box center [651, 218] width 53 height 9
click at [626, 217] on input "UPS Express" at bounding box center [625, 215] width 1 height 7
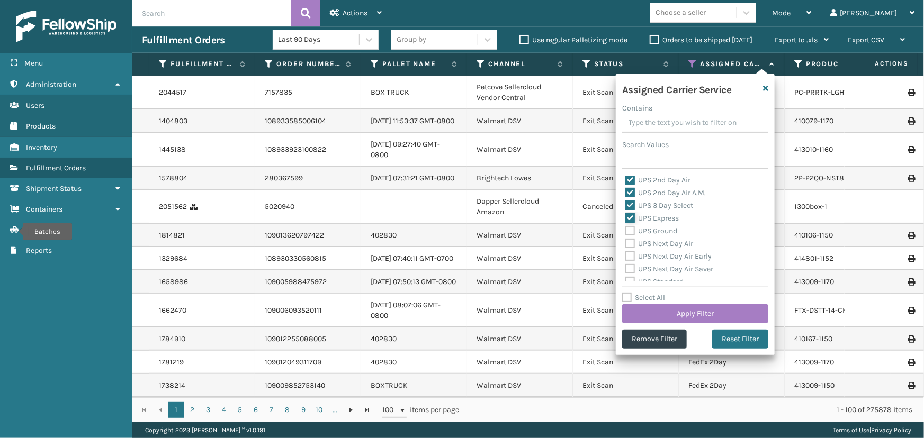
checkbox input "true"
click at [658, 243] on label "UPS Next Day Air" at bounding box center [659, 243] width 68 height 9
click at [626, 243] on input "UPS Next Day Air" at bounding box center [625, 241] width 1 height 7
checkbox input "true"
click at [662, 254] on label "UPS Next Day Air Early" at bounding box center [668, 256] width 86 height 9
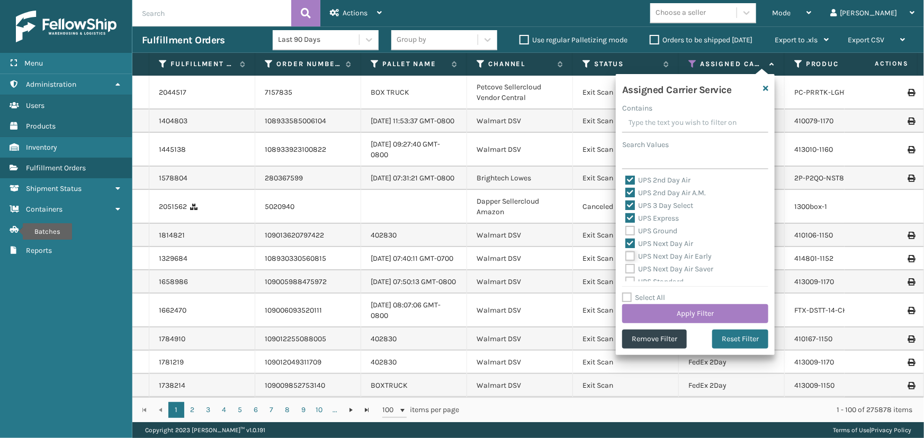
click at [626, 254] on input "UPS Next Day Air Early" at bounding box center [625, 253] width 1 height 7
checkbox input "true"
click at [663, 269] on label "UPS Next Day Air Saver" at bounding box center [669, 269] width 88 height 9
click at [626, 269] on input "UPS Next Day Air Saver" at bounding box center [625, 266] width 1 height 7
checkbox input "true"
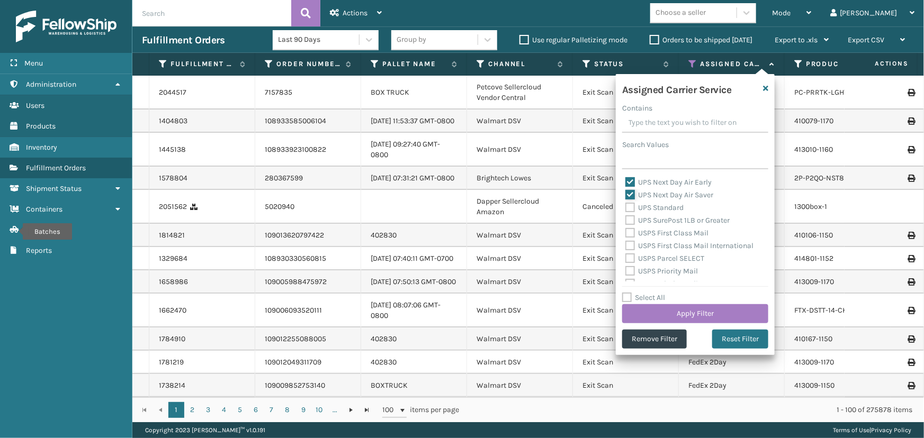
scroll to position [288, 0]
click at [693, 312] on button "Apply Filter" at bounding box center [695, 313] width 146 height 19
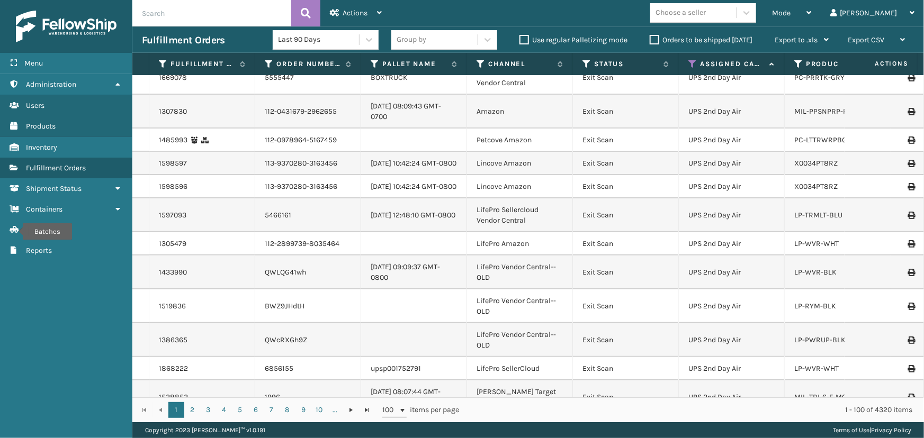
scroll to position [0, 0]
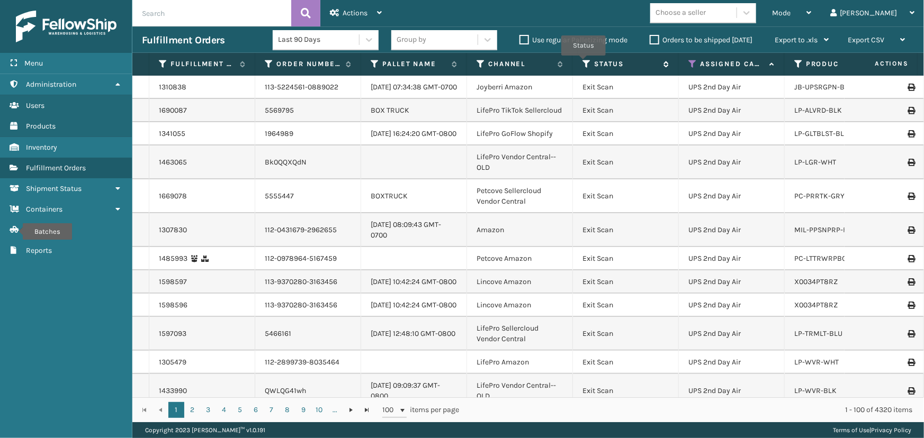
click at [583, 63] on icon at bounding box center [586, 64] width 8 height 10
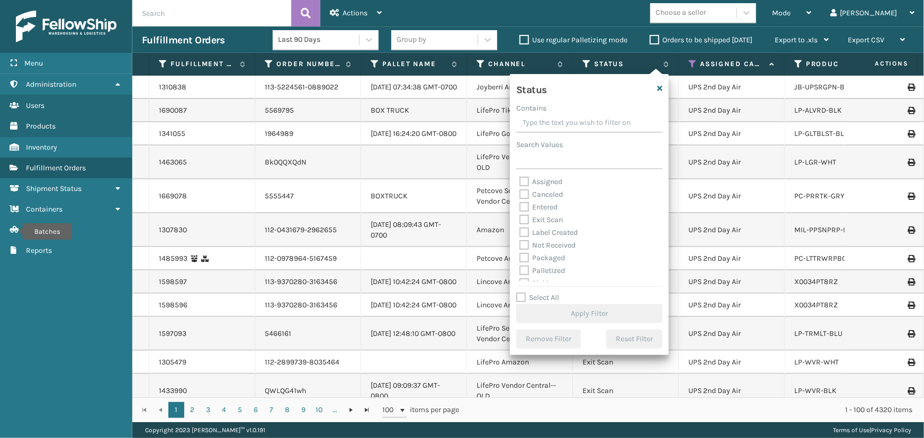
scroll to position [48, 0]
click at [537, 235] on label "Picking" at bounding box center [538, 235] width 38 height 9
click at [520, 235] on input "Picking" at bounding box center [519, 233] width 1 height 7
checkbox input "true"
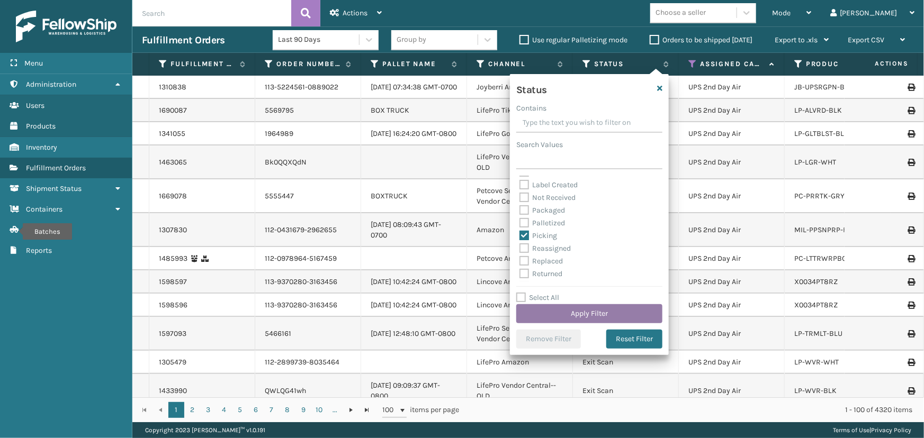
click at [589, 314] on button "Apply Filter" at bounding box center [589, 313] width 146 height 19
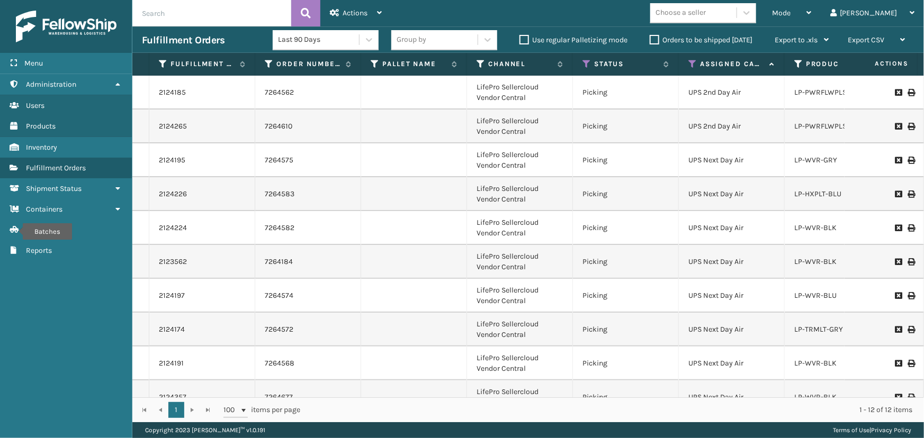
scroll to position [92, 0]
